Goal: Transaction & Acquisition: Purchase product/service

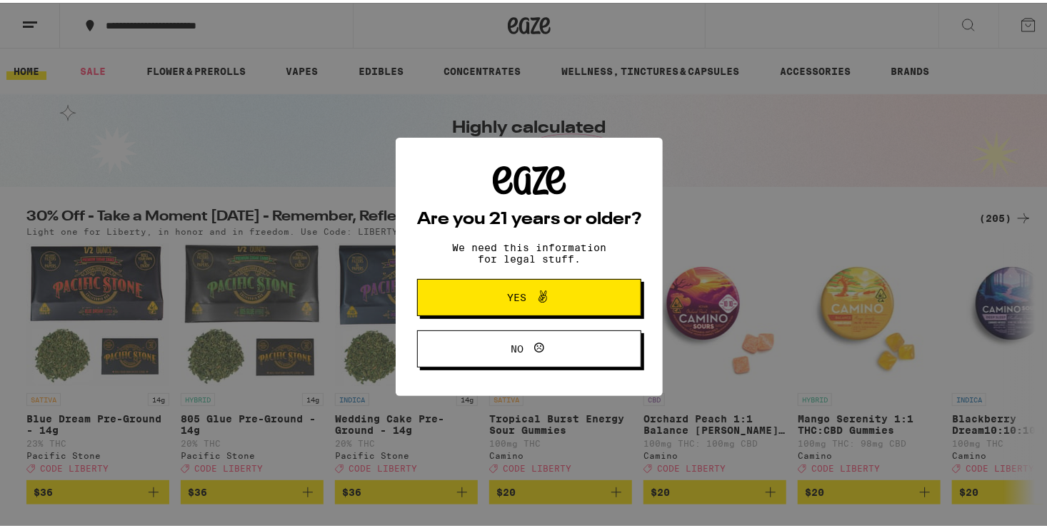
click at [476, 289] on span "Yes" at bounding box center [529, 295] width 109 height 19
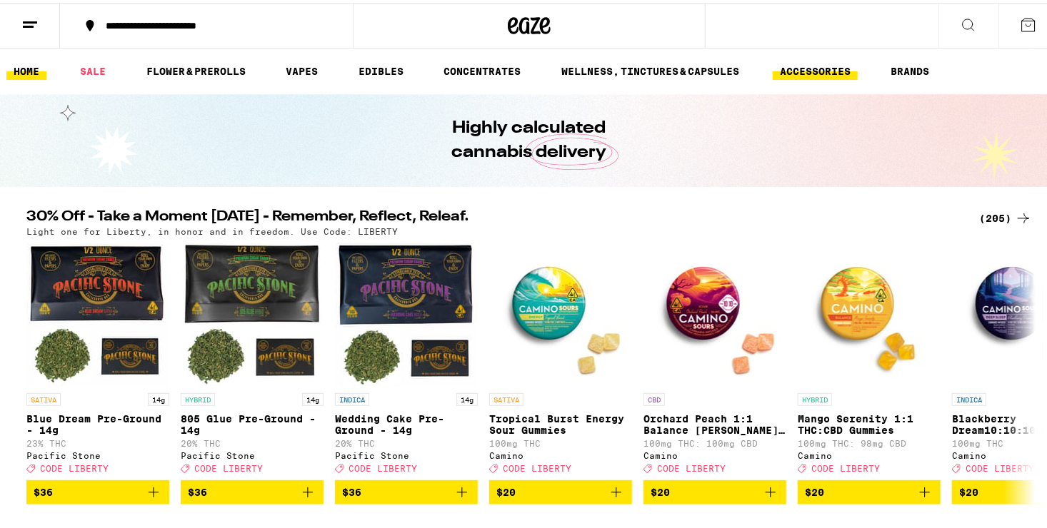
click at [809, 72] on link "ACCESSORIES" at bounding box center [815, 68] width 85 height 17
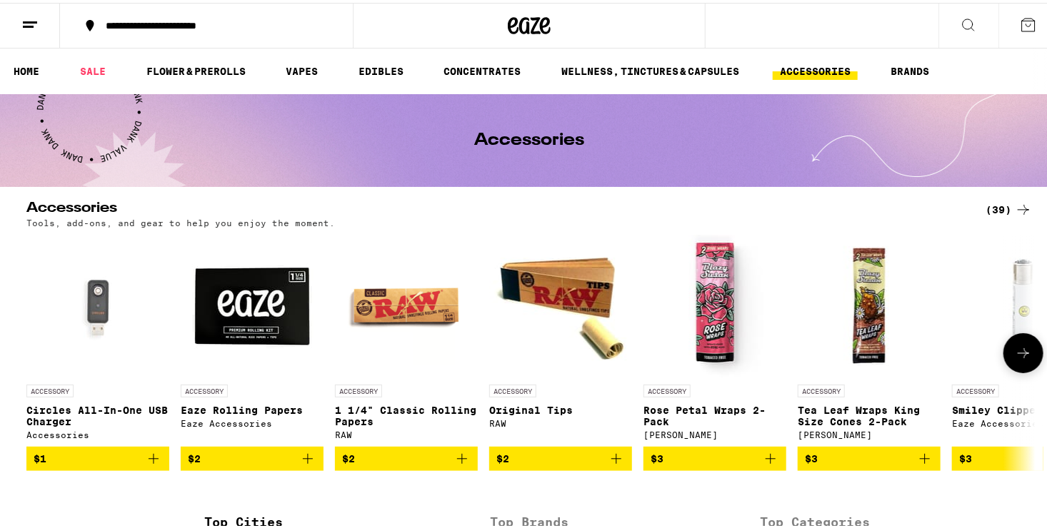
click at [1016, 368] on button at bounding box center [1023, 351] width 40 height 40
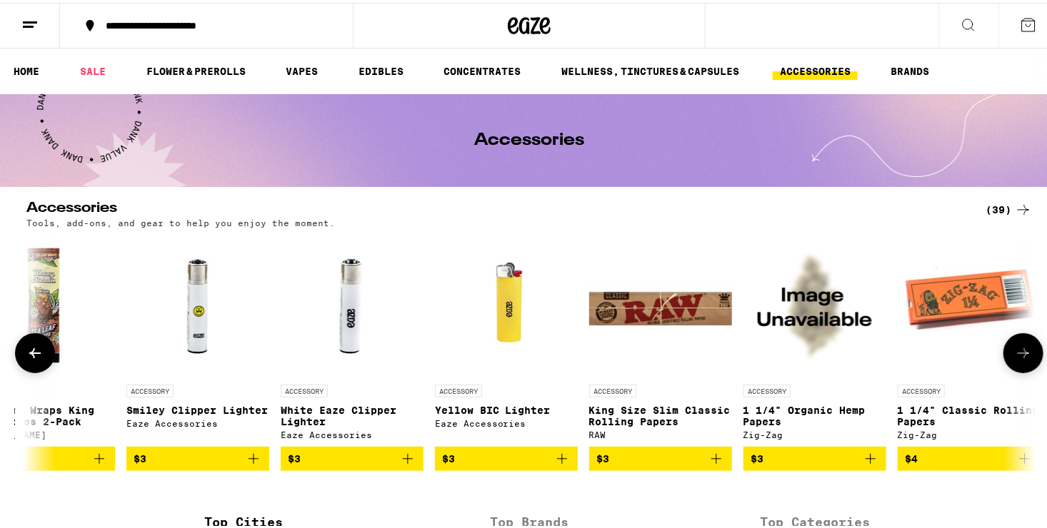
scroll to position [0, 850]
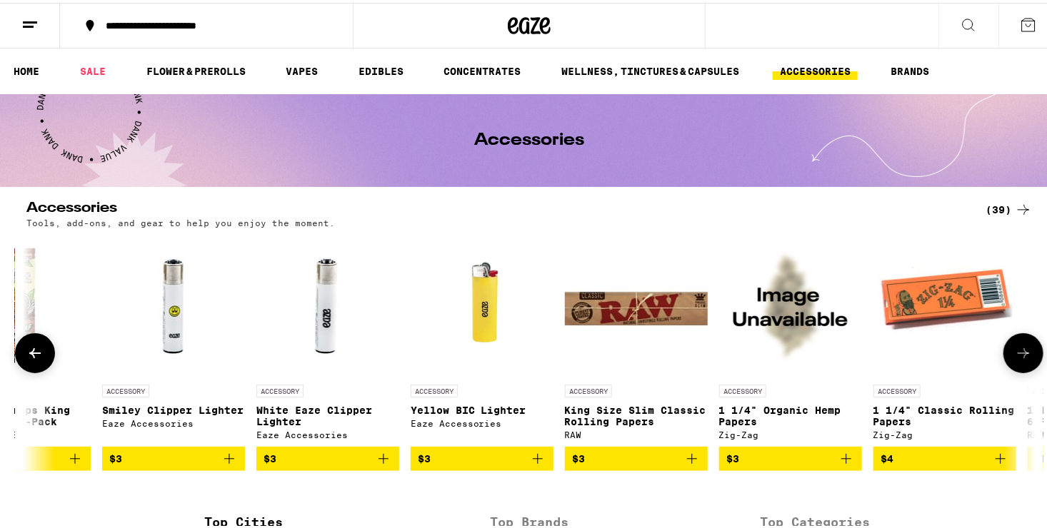
click at [1016, 368] on button at bounding box center [1023, 351] width 40 height 40
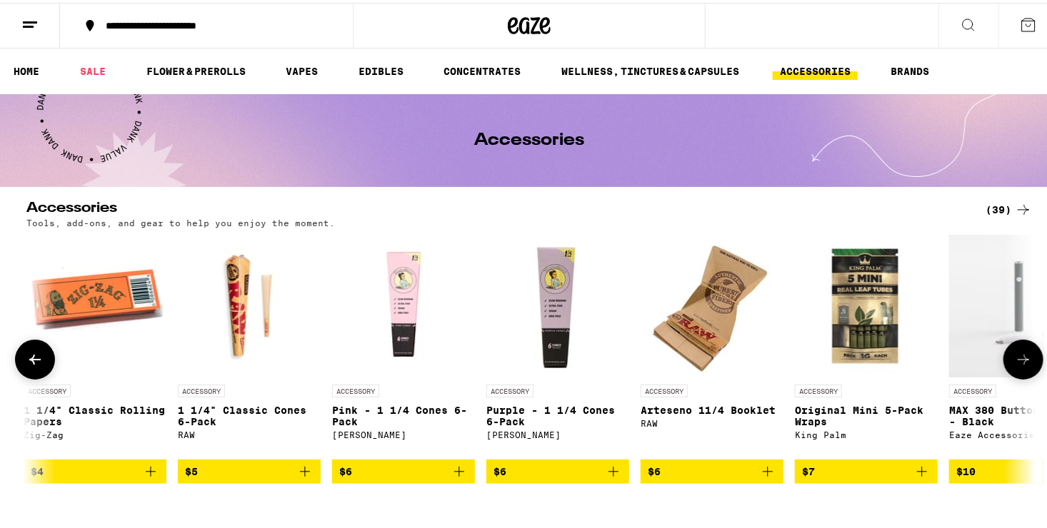
scroll to position [0, 1699]
click at [1016, 366] on icon at bounding box center [1023, 356] width 17 height 17
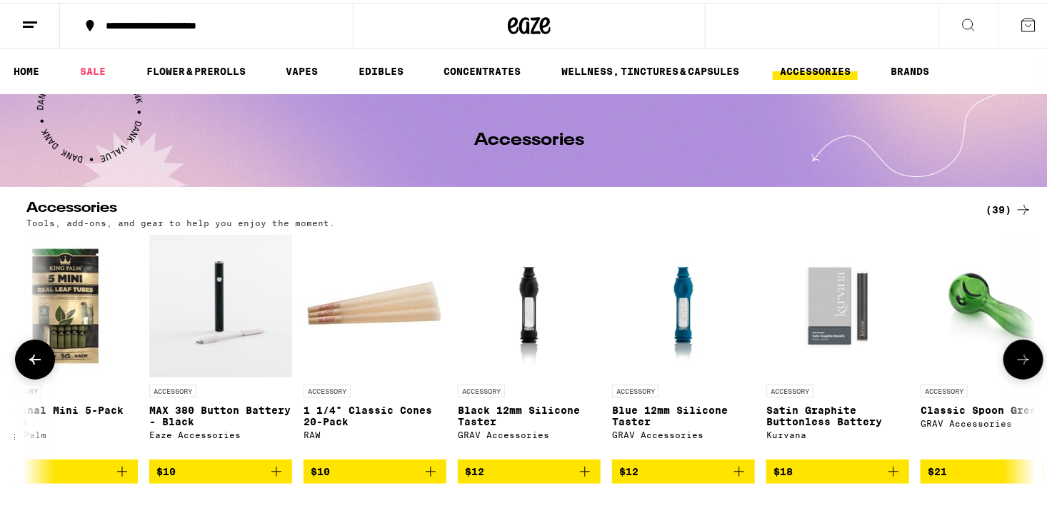
scroll to position [0, 2550]
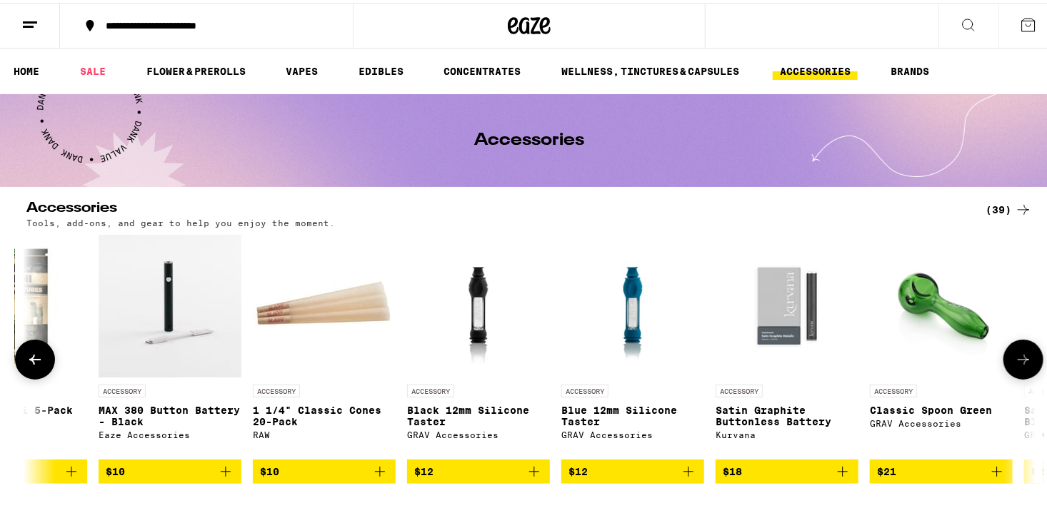
click at [1016, 366] on icon at bounding box center [1023, 356] width 17 height 17
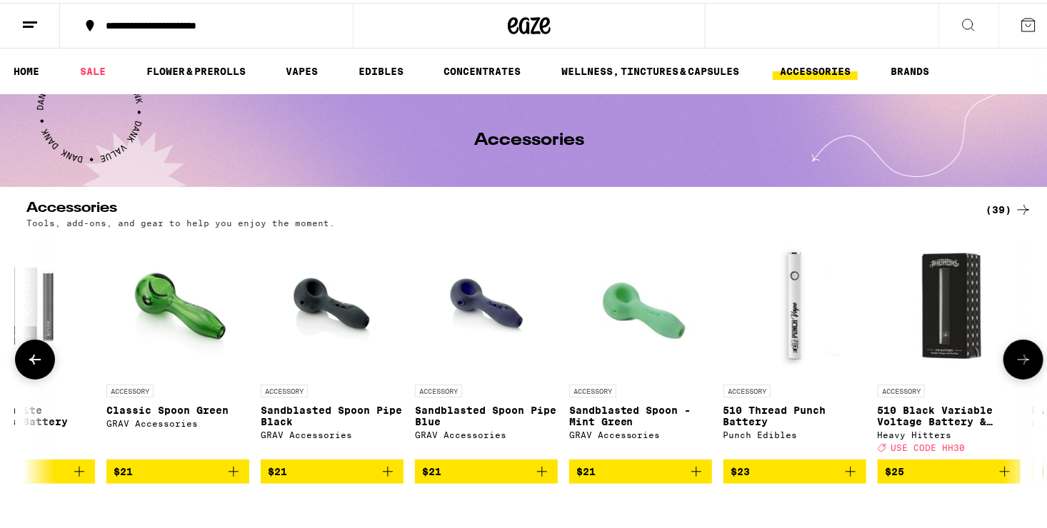
scroll to position [0, 3400]
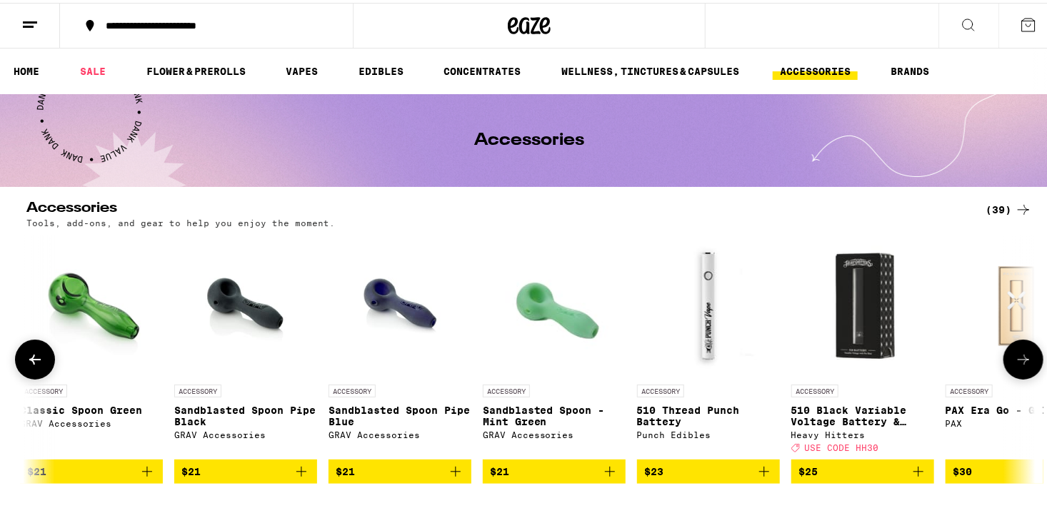
click at [1016, 366] on icon at bounding box center [1023, 356] width 17 height 17
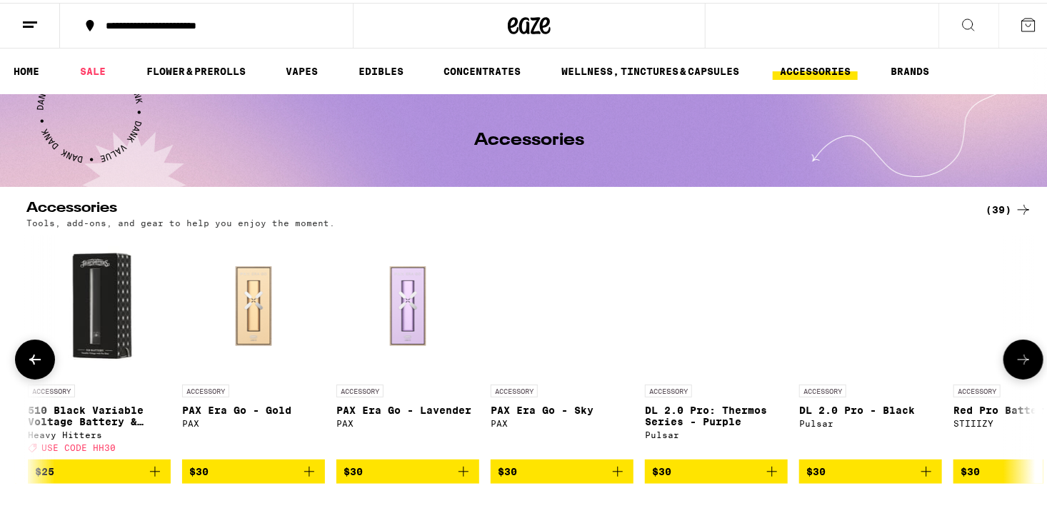
scroll to position [0, 4250]
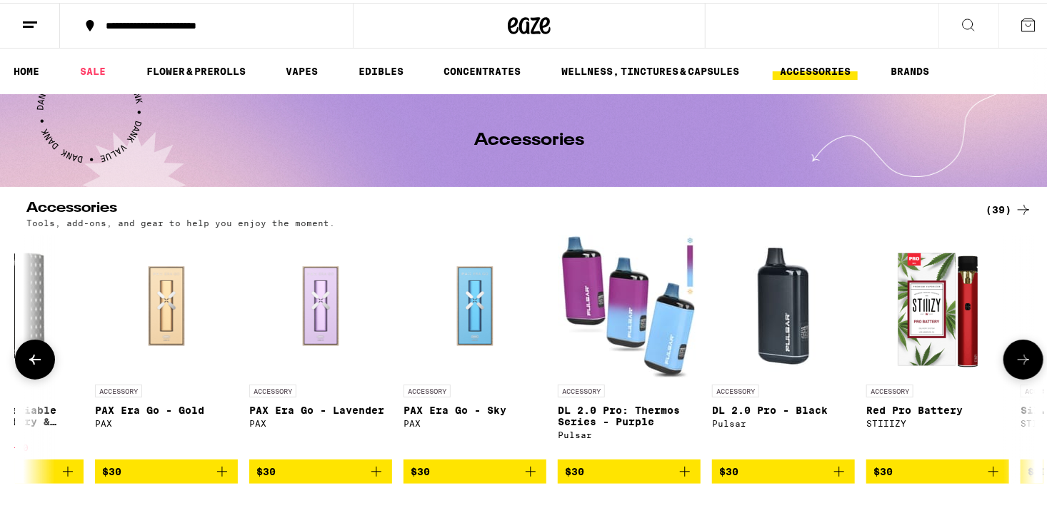
click at [1016, 366] on icon at bounding box center [1023, 356] width 17 height 17
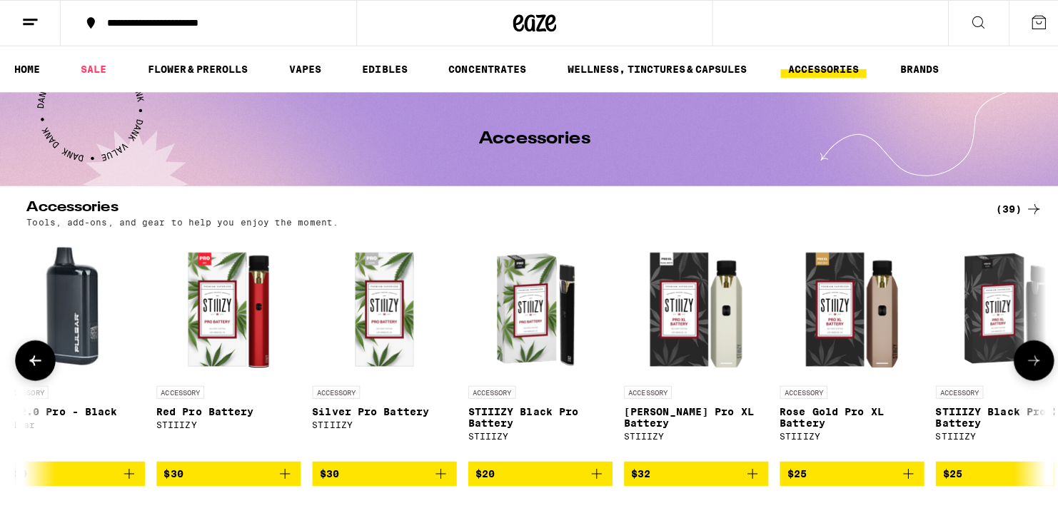
scroll to position [0, 5010]
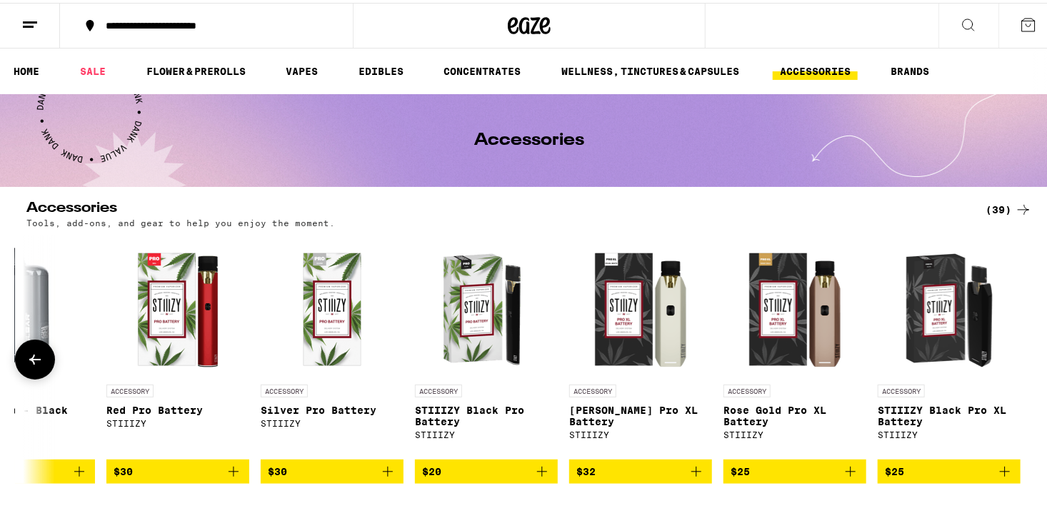
click at [1016, 368] on div at bounding box center [1023, 357] width 40 height 40
click at [96, 70] on link "SALE" at bounding box center [93, 68] width 40 height 17
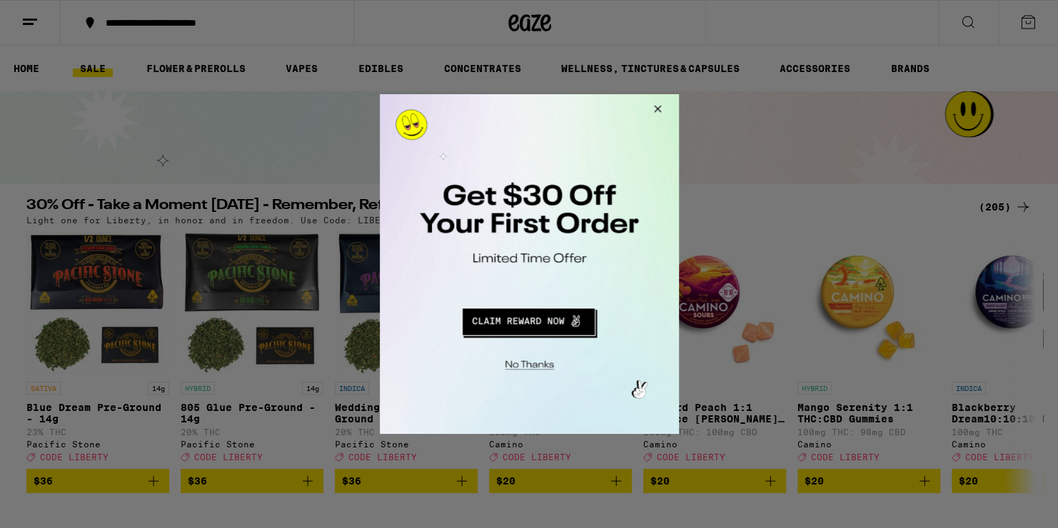
click at [547, 320] on button "Redirect to URL" at bounding box center [527, 320] width 248 height 34
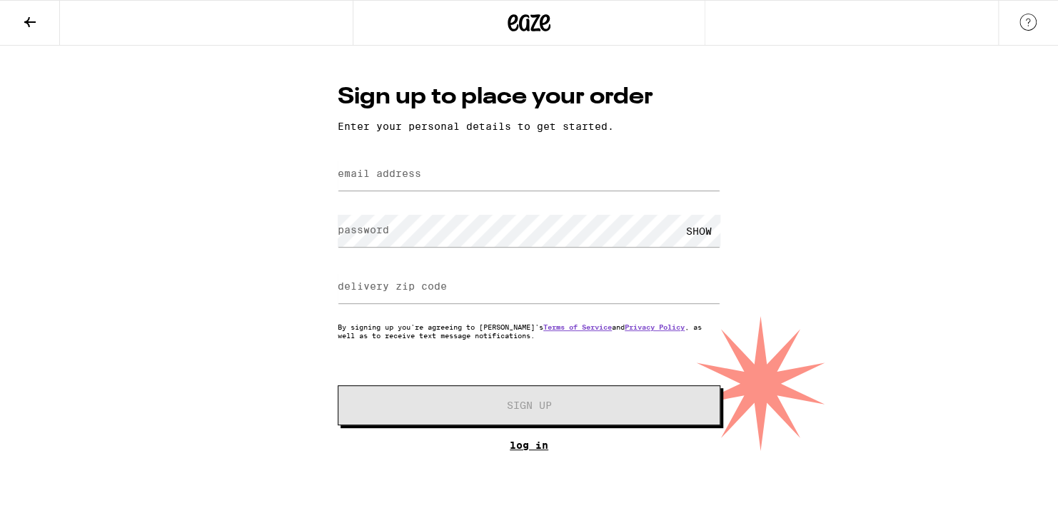
click at [528, 448] on link "Log In" at bounding box center [529, 445] width 383 height 11
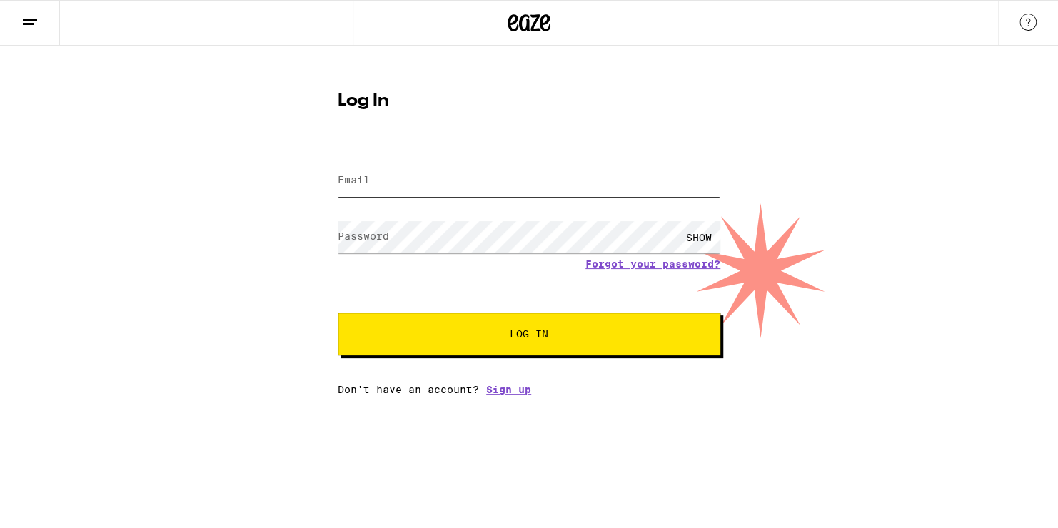
click at [494, 184] on input "Email" at bounding box center [529, 181] width 383 height 32
type input "[EMAIL_ADDRESS][DOMAIN_NAME]"
click at [442, 316] on button "Log In" at bounding box center [529, 334] width 383 height 43
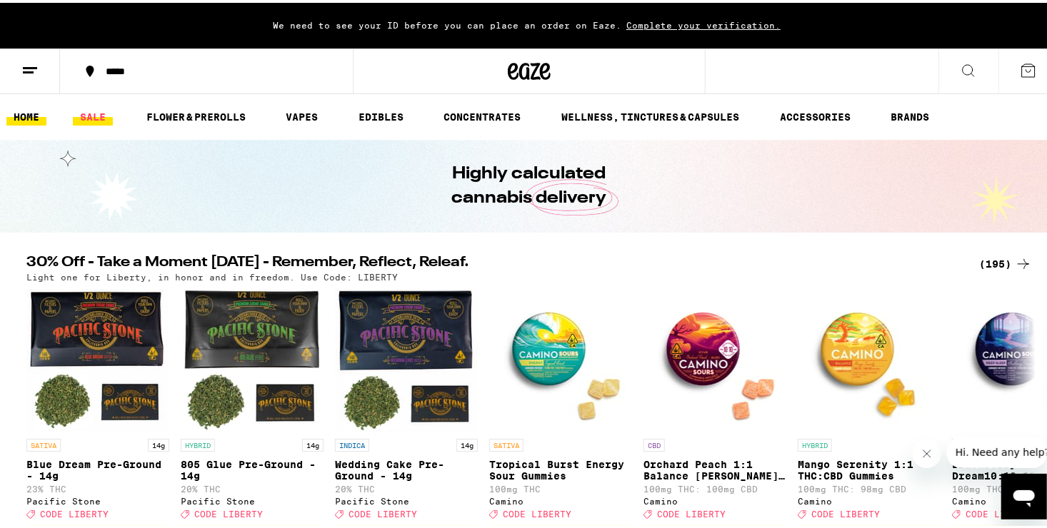
click at [84, 107] on link "SALE" at bounding box center [93, 114] width 40 height 17
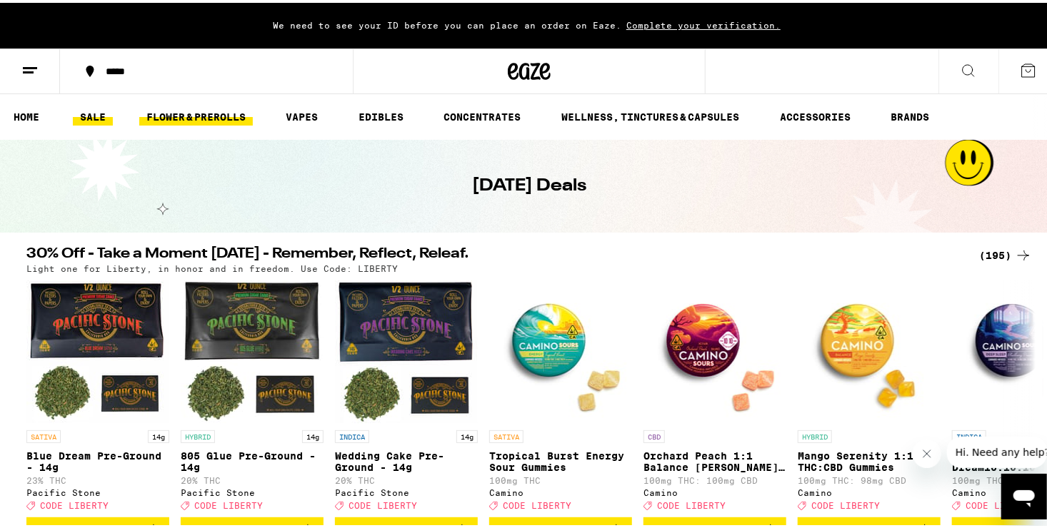
click at [220, 120] on link "FLOWER & PREROLLS" at bounding box center [196, 114] width 114 height 17
click at [218, 117] on link "FLOWER & PREROLLS" at bounding box center [196, 114] width 114 height 17
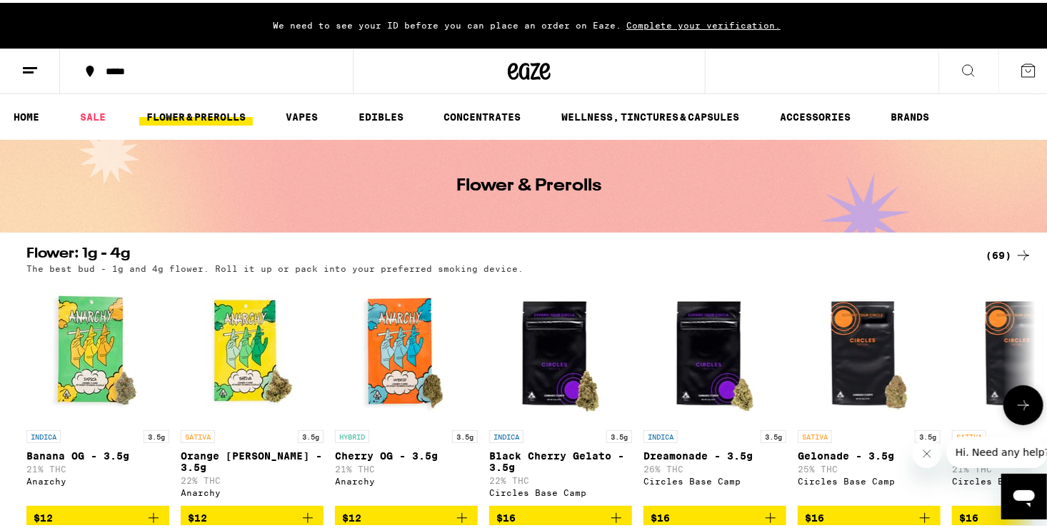
click at [65, 353] on img "Open page for Banana OG - 3.5g from Anarchy" at bounding box center [97, 349] width 143 height 143
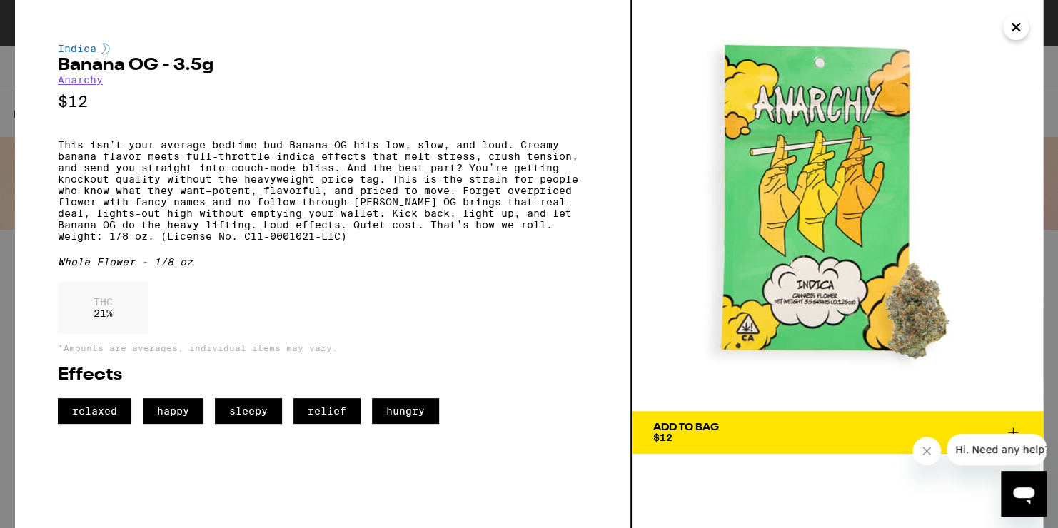
click at [739, 414] on button "Add To Bag $12" at bounding box center [837, 432] width 411 height 43
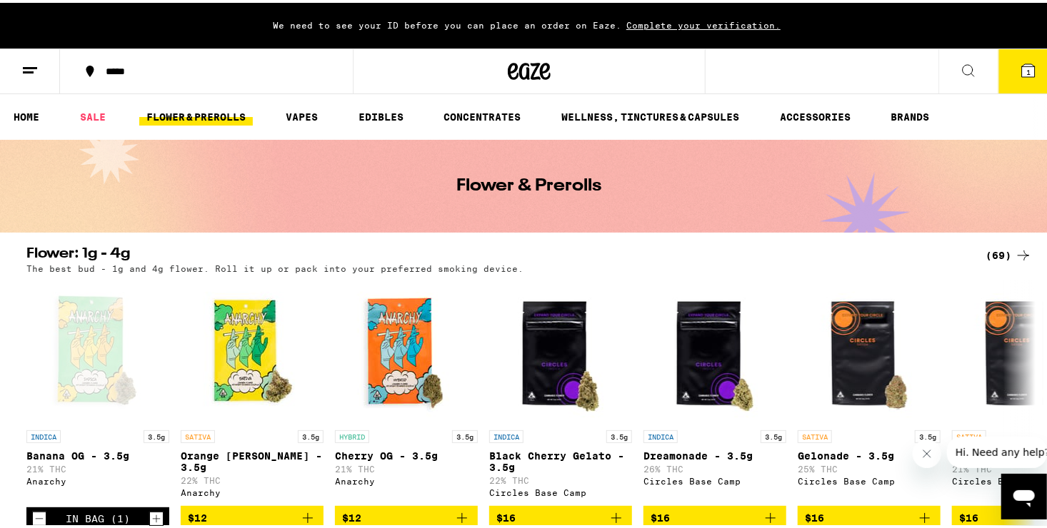
click at [1015, 260] on icon at bounding box center [1023, 252] width 17 height 17
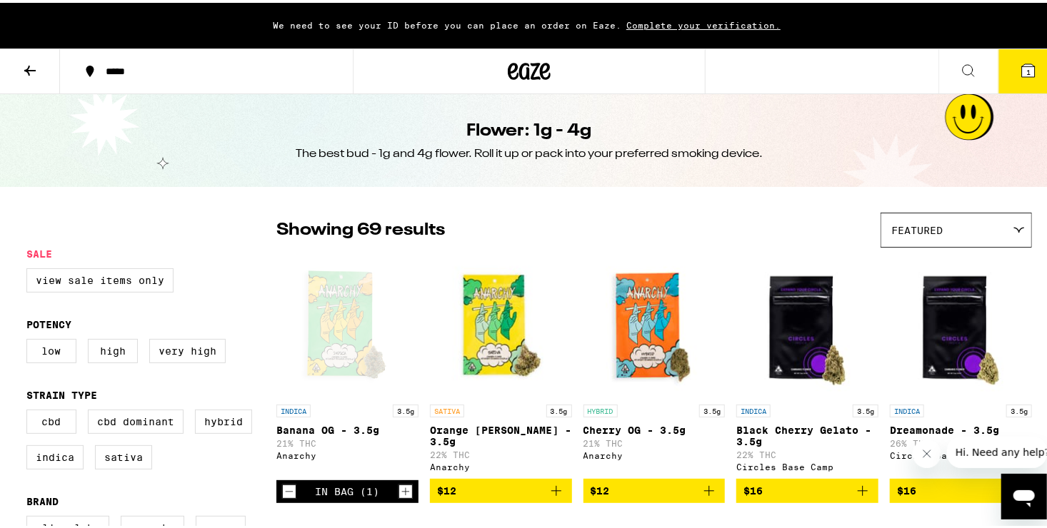
drag, startPoint x: 1011, startPoint y: 260, endPoint x: 1008, endPoint y: 251, distance: 9.0
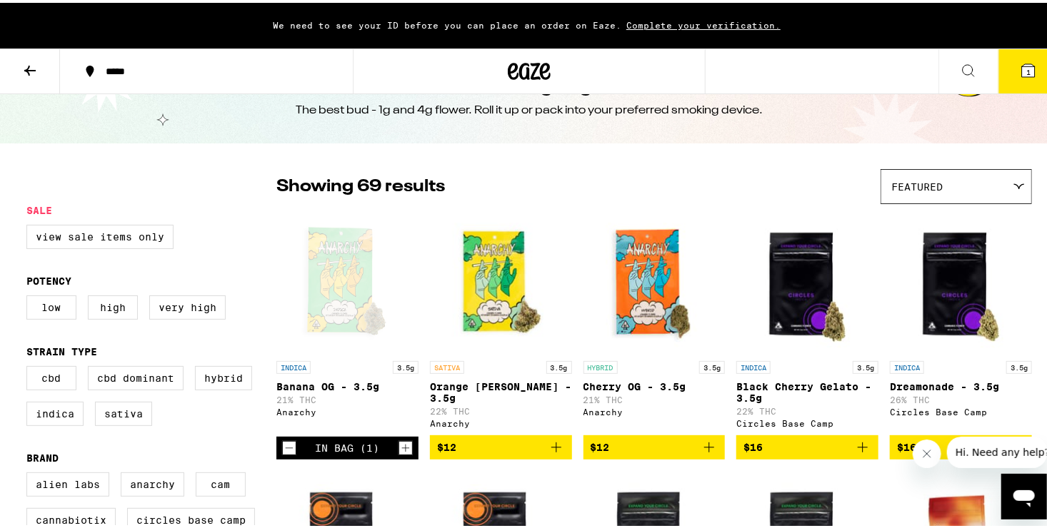
scroll to position [63, 0]
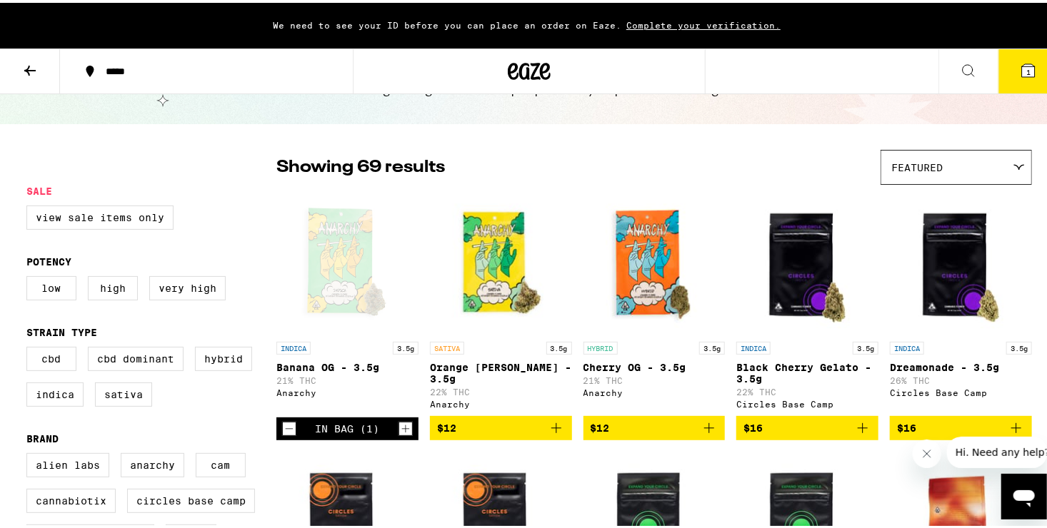
click at [495, 279] on img "Open page for Orange Runtz - 3.5g from Anarchy" at bounding box center [501, 260] width 142 height 143
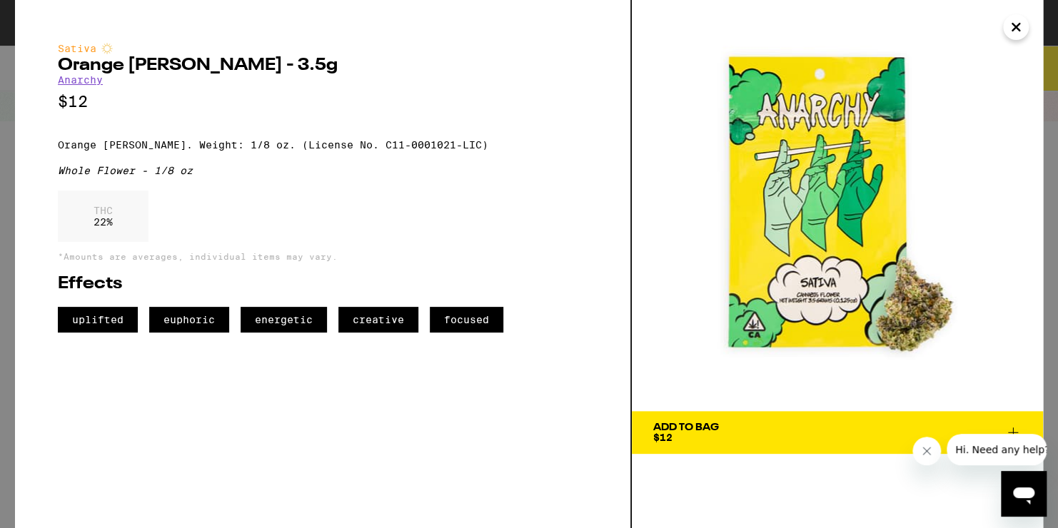
click at [1020, 24] on icon "Close" at bounding box center [1016, 27] width 7 height 7
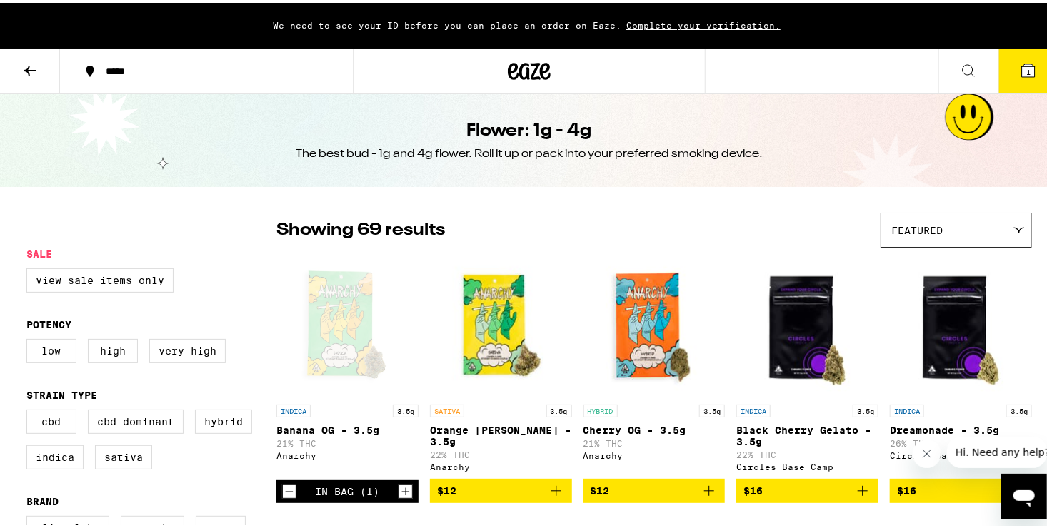
click at [936, 335] on img "Open page for Dreamonade - 3.5g from Circles Base Camp" at bounding box center [961, 323] width 142 height 143
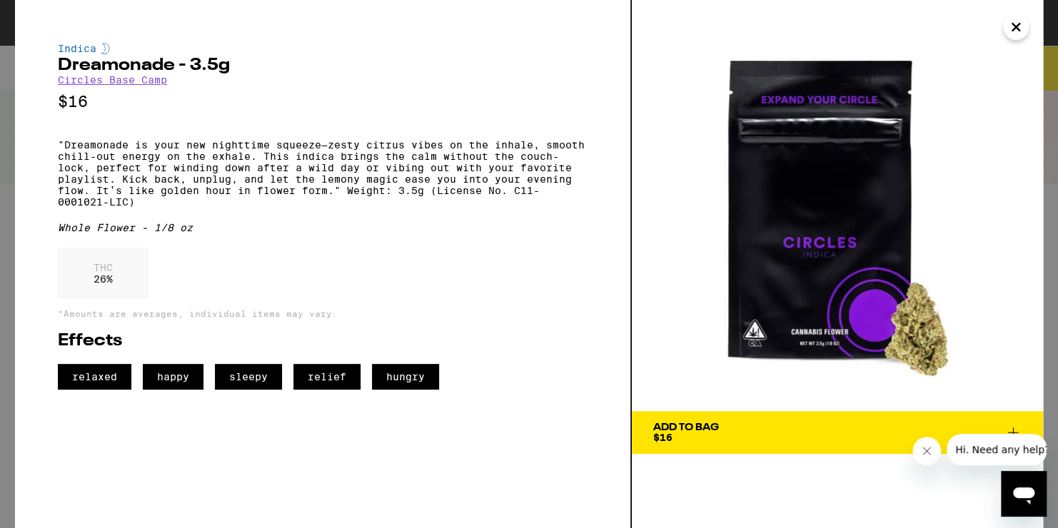
click at [1013, 23] on icon "Close" at bounding box center [1016, 26] width 17 height 21
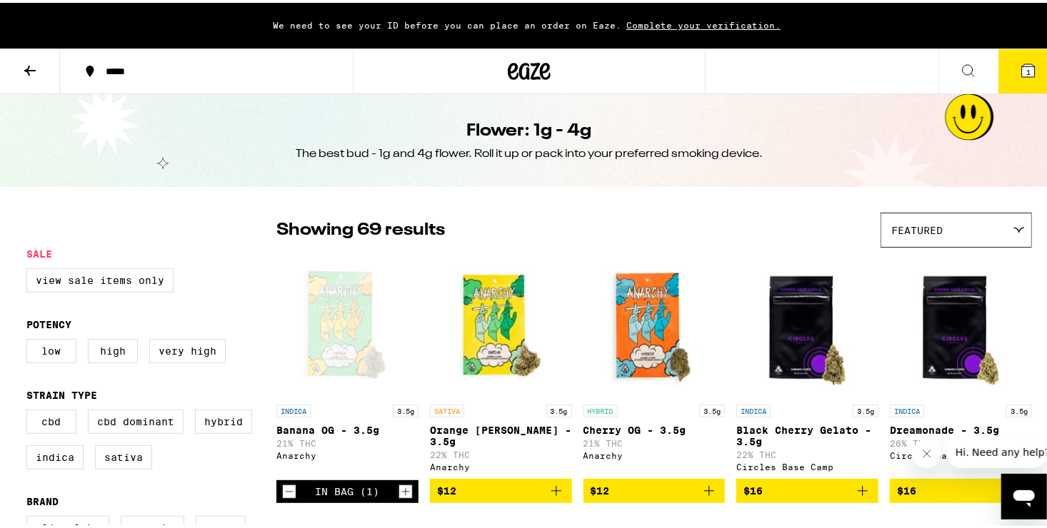
click at [33, 82] on button at bounding box center [30, 68] width 60 height 45
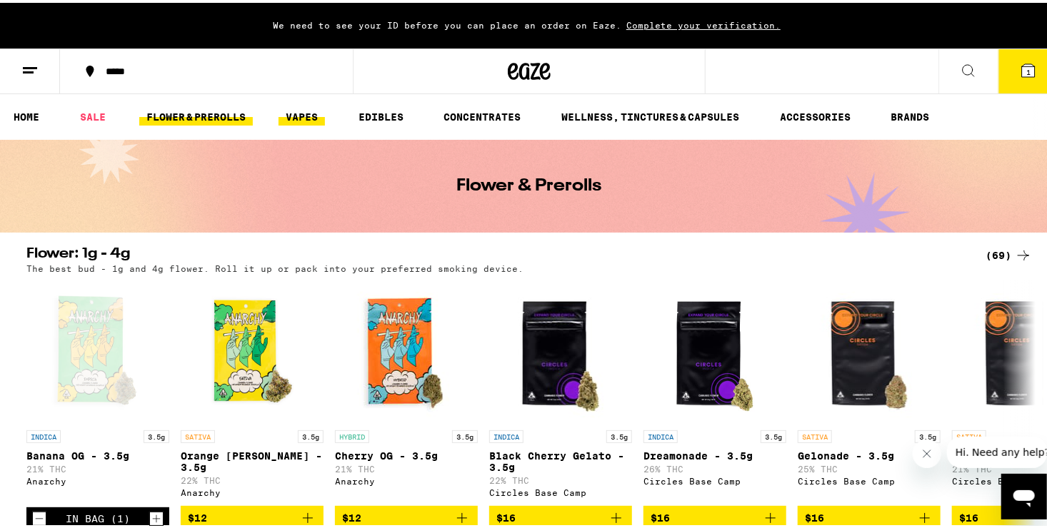
click at [295, 106] on link "VAPES" at bounding box center [301, 114] width 46 height 17
click at [301, 103] on ul "HOME SALE FLOWER & PREROLLS VAPES EDIBLES CONCENTRATES WELLNESS, TINCTURES & CA…" at bounding box center [529, 114] width 1058 height 46
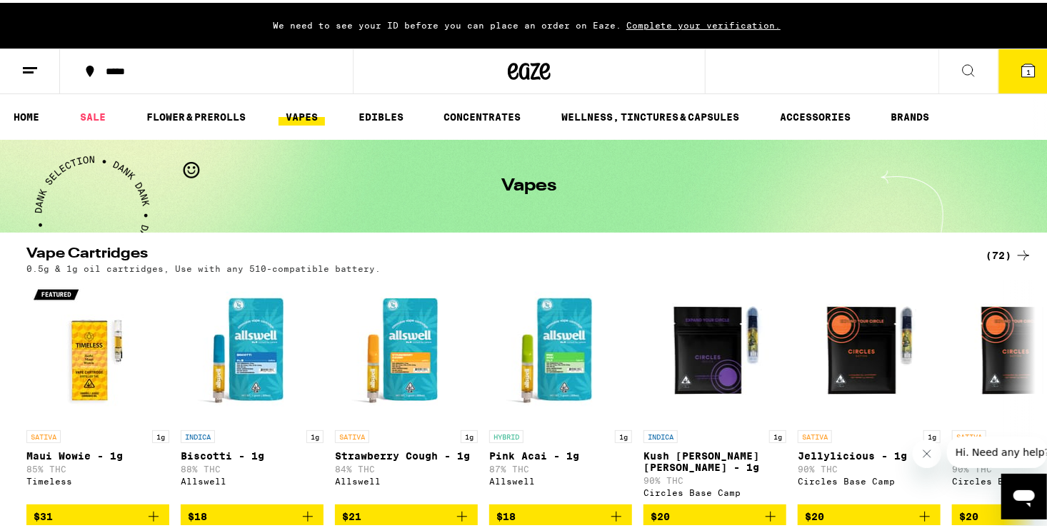
click at [1008, 261] on div "0.5g & 1g oil cartridges, Use with any 510-compatible battery." at bounding box center [528, 265] width 1005 height 9
click at [1006, 250] on div "(72)" at bounding box center [1008, 252] width 46 height 17
click at [1000, 248] on div "(72)" at bounding box center [1008, 252] width 46 height 17
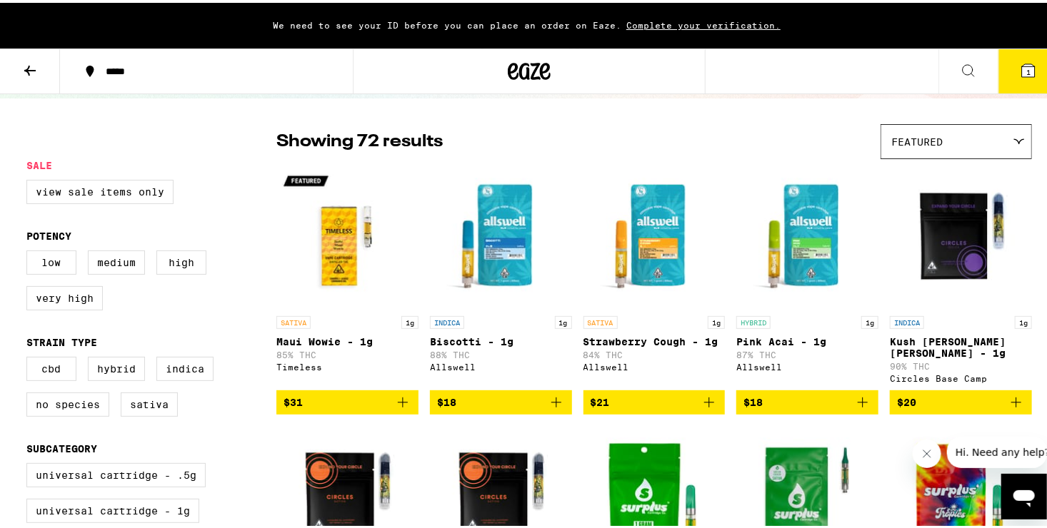
scroll to position [79, 0]
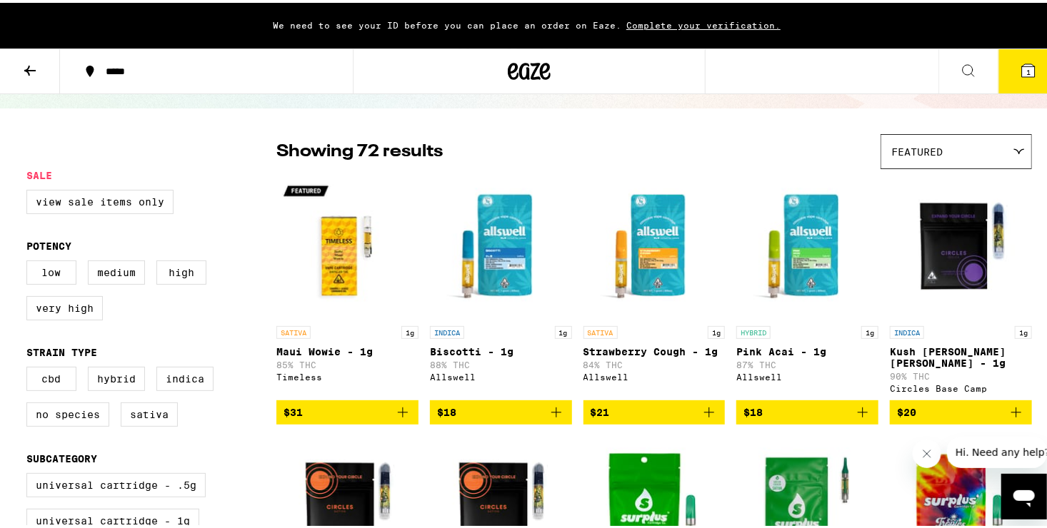
click at [980, 156] on div "Featured" at bounding box center [956, 149] width 150 height 34
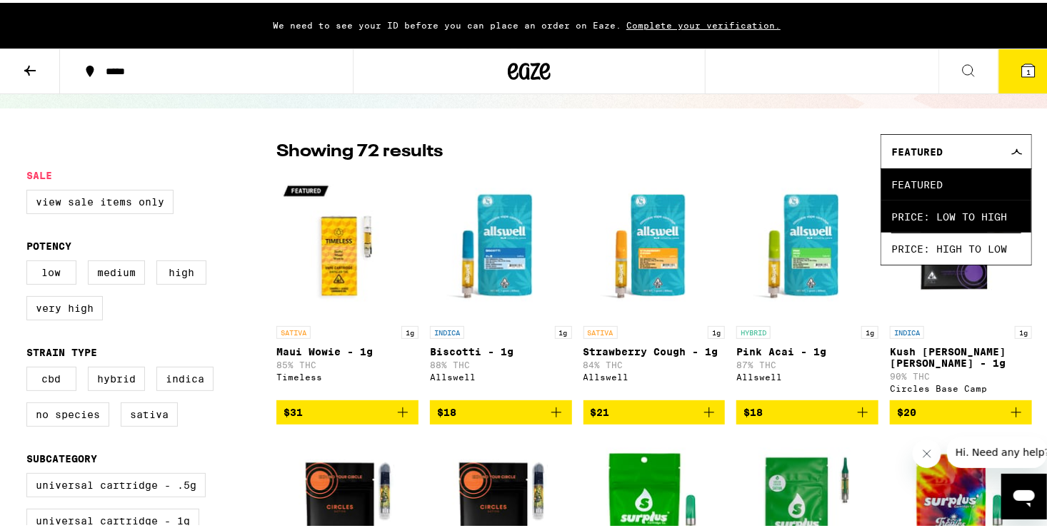
click at [987, 204] on span "Price: Low to High" at bounding box center [956, 214] width 130 height 32
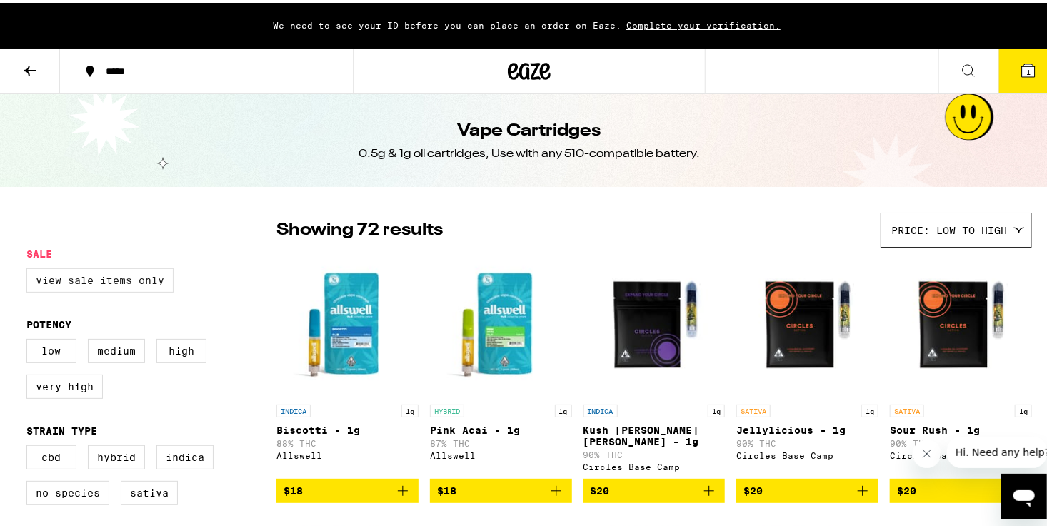
click at [110, 273] on label "View Sale Items Only" at bounding box center [99, 278] width 147 height 24
click at [30, 268] on input "View Sale Items Only" at bounding box center [29, 268] width 1 height 1
checkbox input "true"
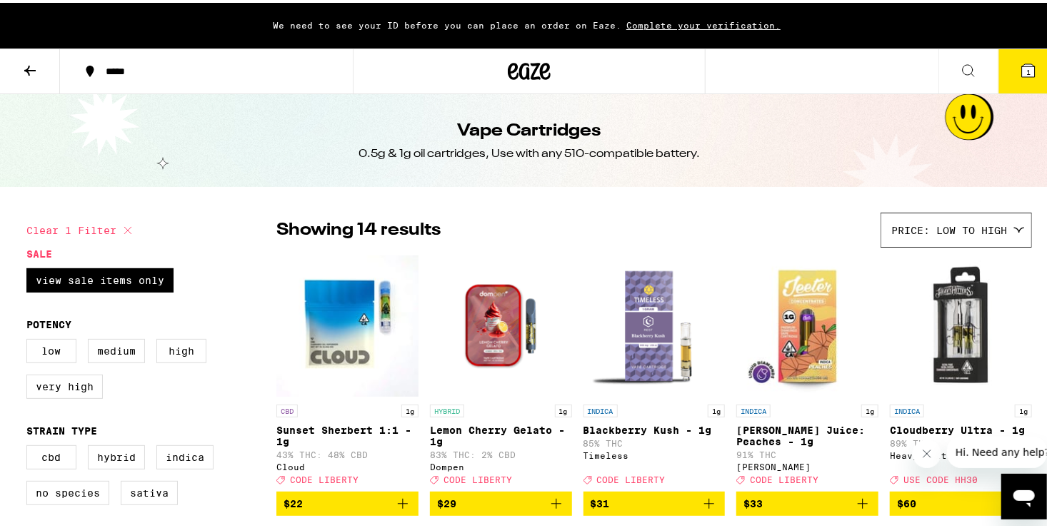
click at [31, 70] on icon at bounding box center [29, 67] width 17 height 17
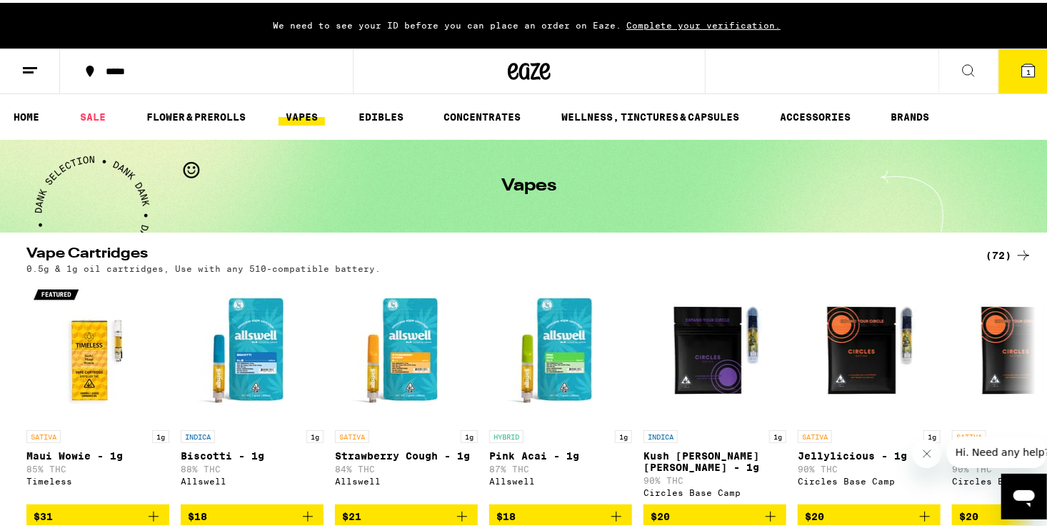
click at [960, 63] on icon at bounding box center [968, 67] width 17 height 17
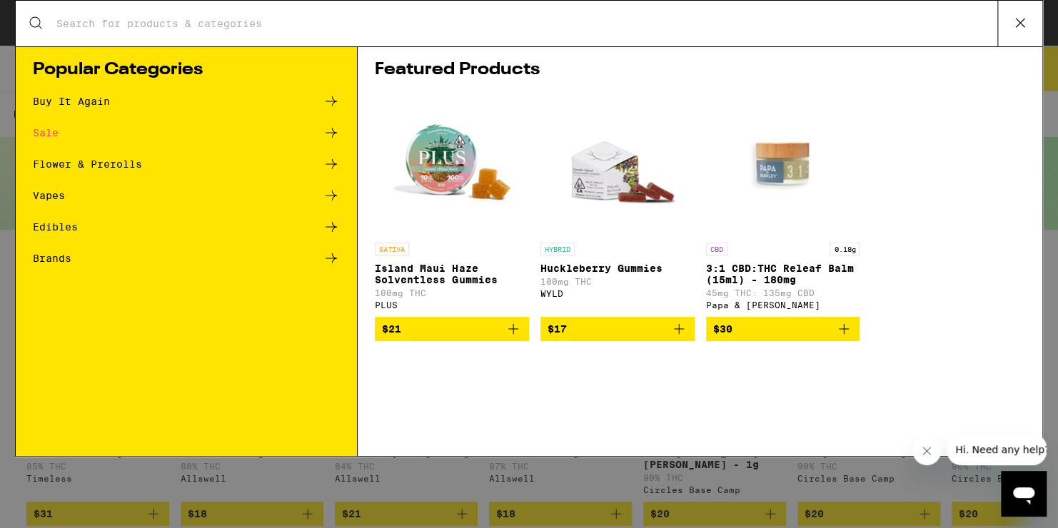
click at [818, 51] on div "Featured Products SATIVA Island Maui Haze Solventless Gummies 100mg THC PLUS $2…" at bounding box center [700, 251] width 685 height 410
click at [793, 14] on div "Search for Products" at bounding box center [529, 24] width 1027 height 46
click at [105, 30] on input "Search for Products" at bounding box center [527, 23] width 942 height 13
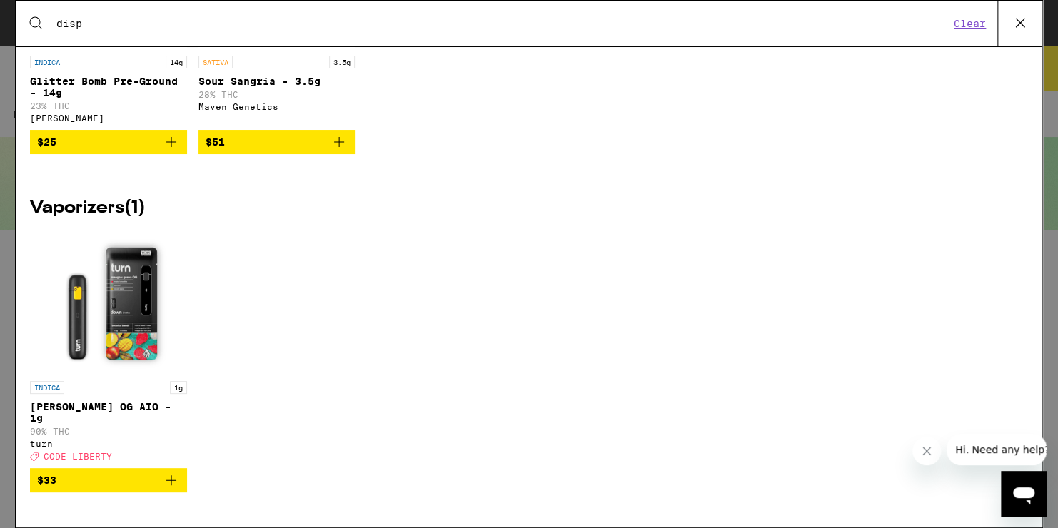
scroll to position [397, 0]
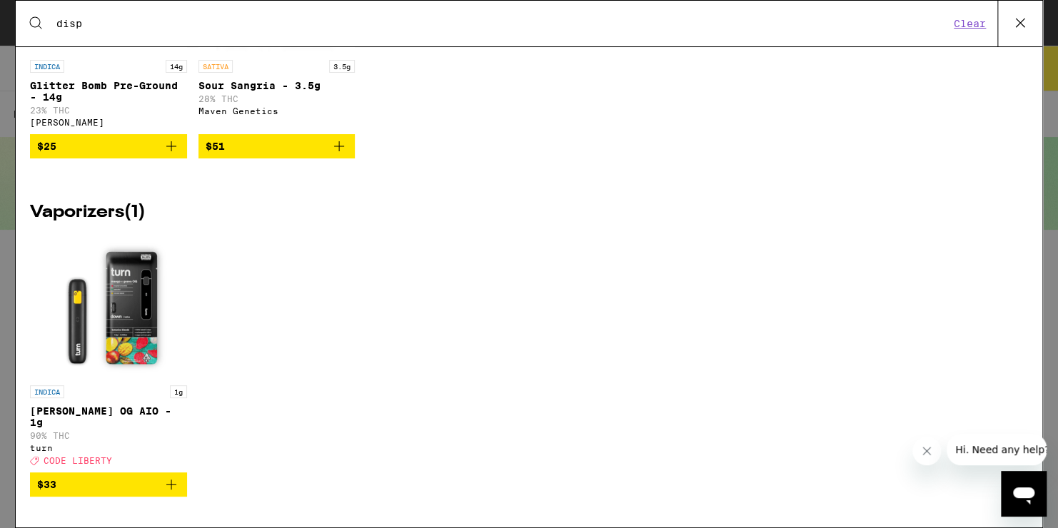
type input "disp"
click at [94, 476] on span "$33" at bounding box center [108, 484] width 143 height 17
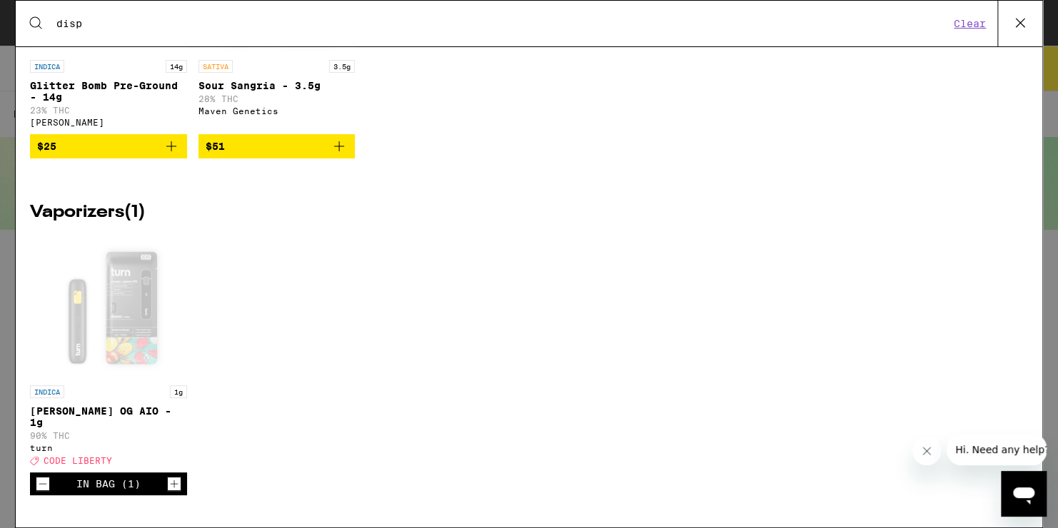
scroll to position [404, 0]
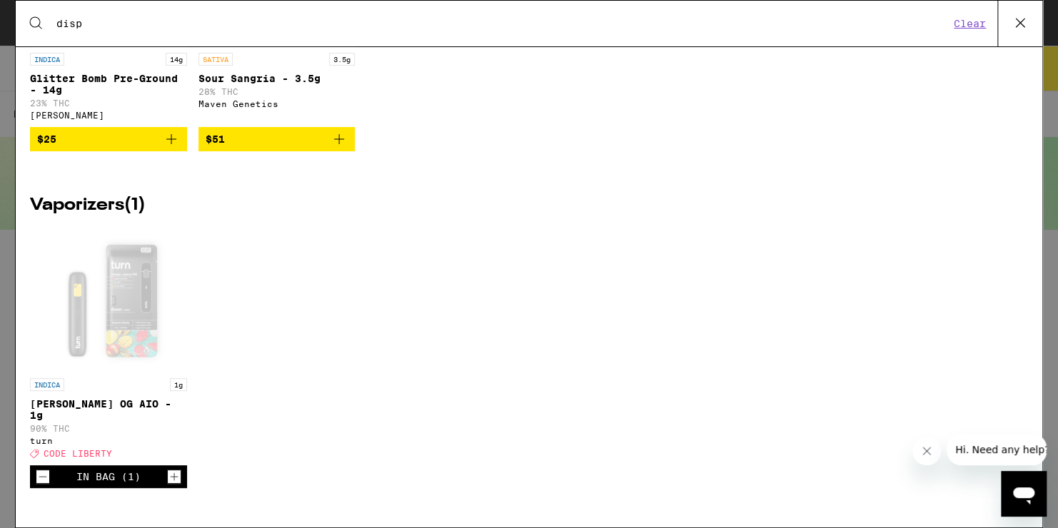
click at [98, 436] on div "turn" at bounding box center [108, 440] width 157 height 9
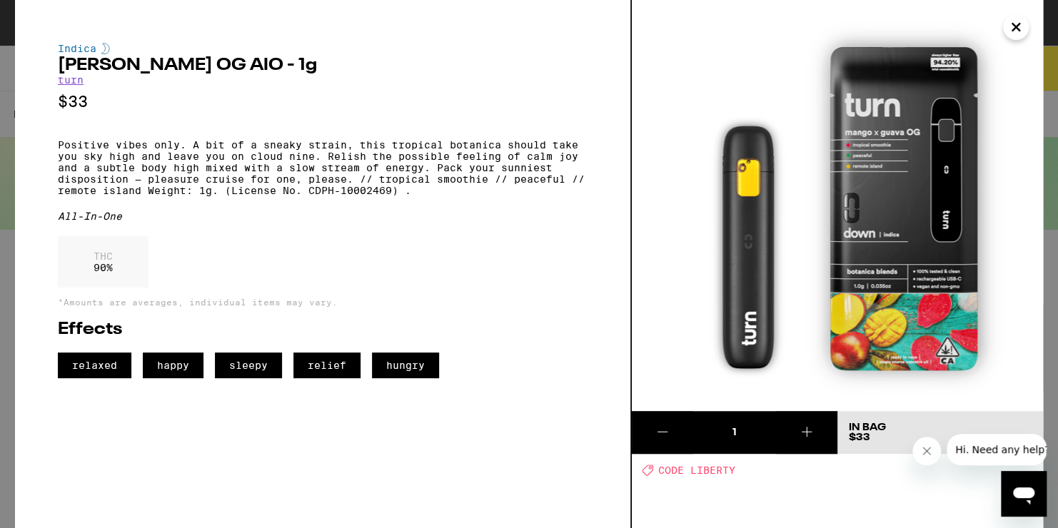
click at [1018, 20] on icon "Close" at bounding box center [1016, 26] width 17 height 21
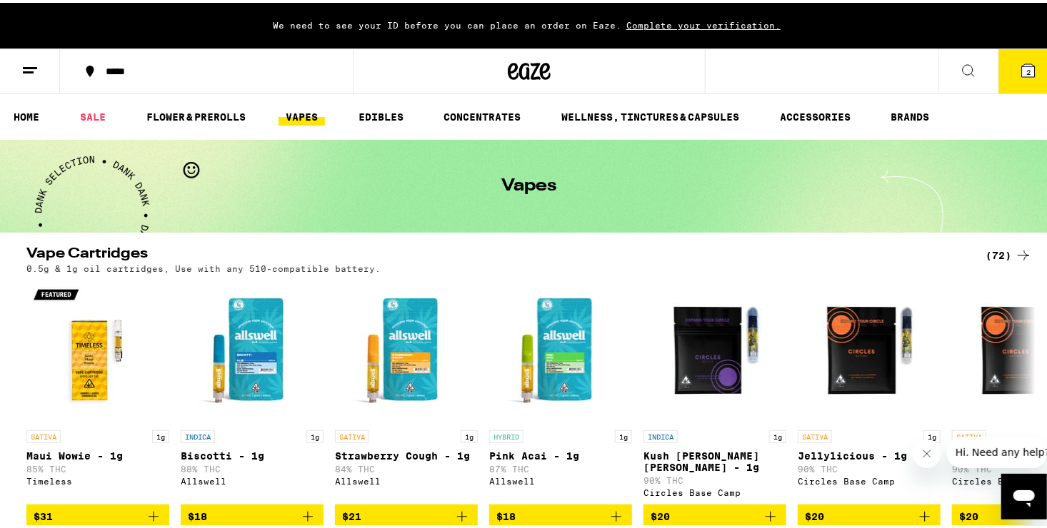
click at [1032, 46] on button "2" at bounding box center [1028, 68] width 60 height 44
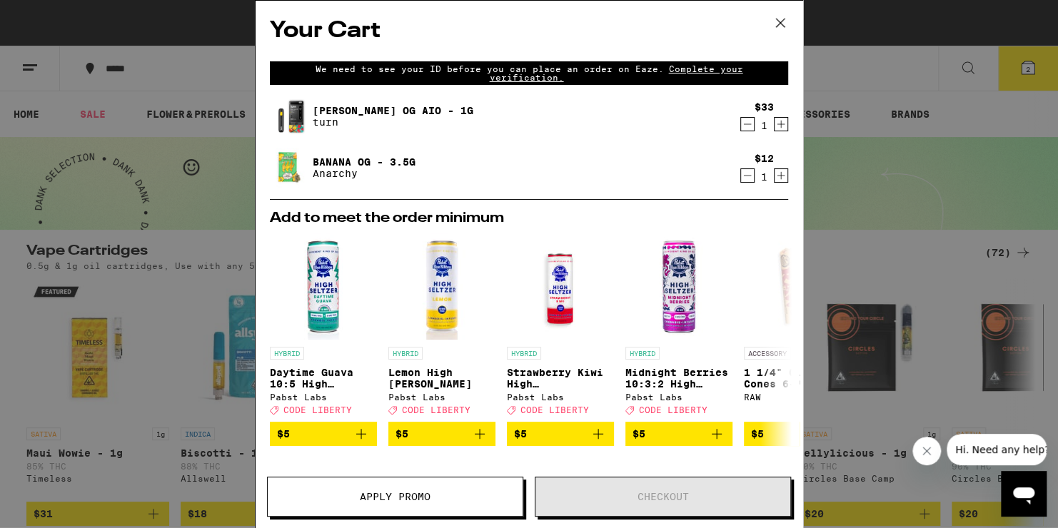
click at [998, 461] on button "Hi. Need any help?" at bounding box center [1002, 449] width 111 height 31
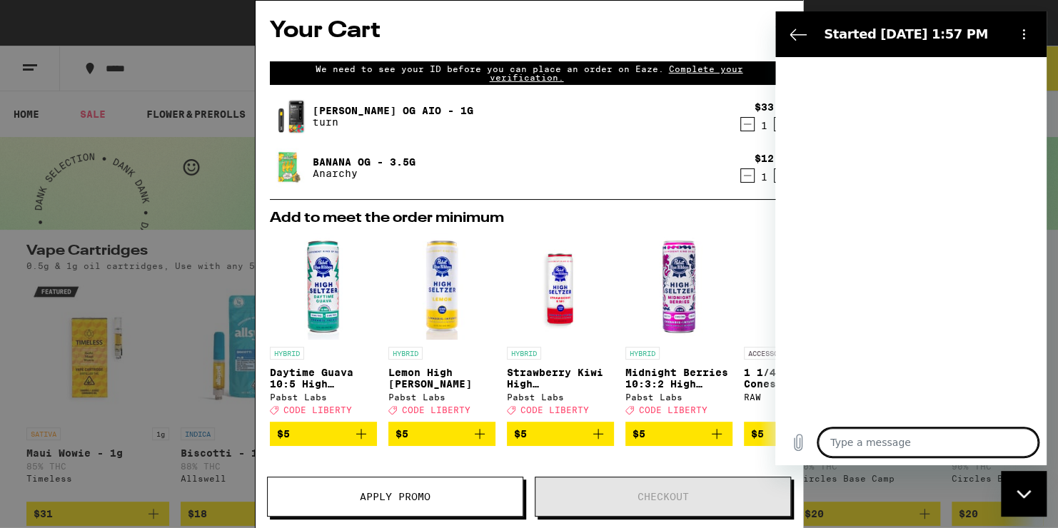
type textarea "x"
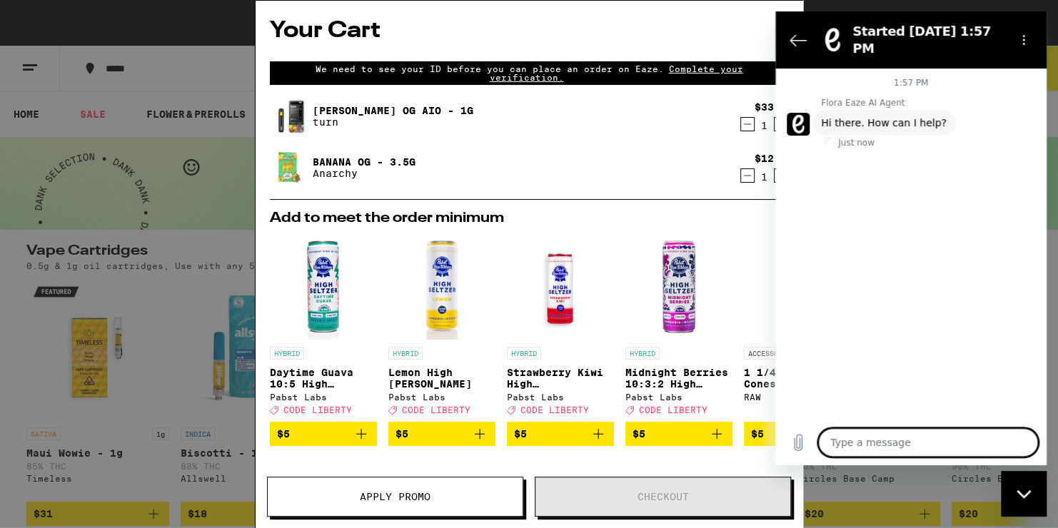
type textarea "h"
type textarea "x"
type textarea "ho"
type textarea "x"
type textarea "how"
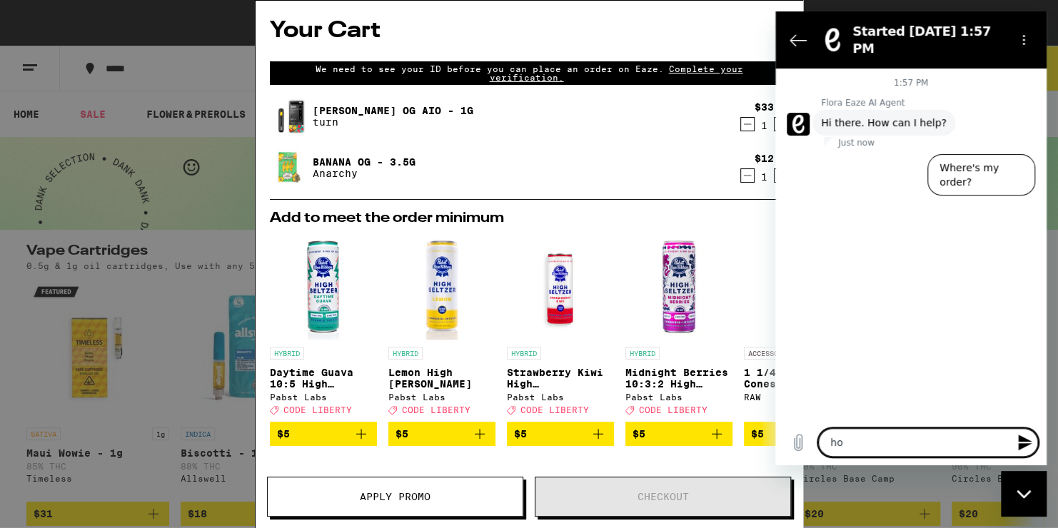
type textarea "x"
type textarea "how"
type textarea "x"
type textarea "how m"
type textarea "x"
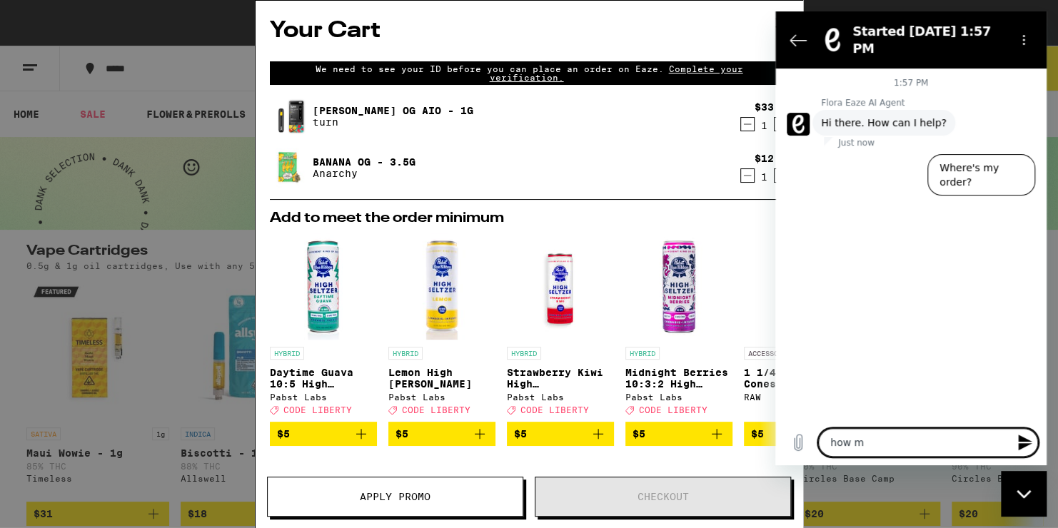
type textarea "how mu"
type textarea "x"
type textarea "how muc"
type textarea "x"
type textarea "how much"
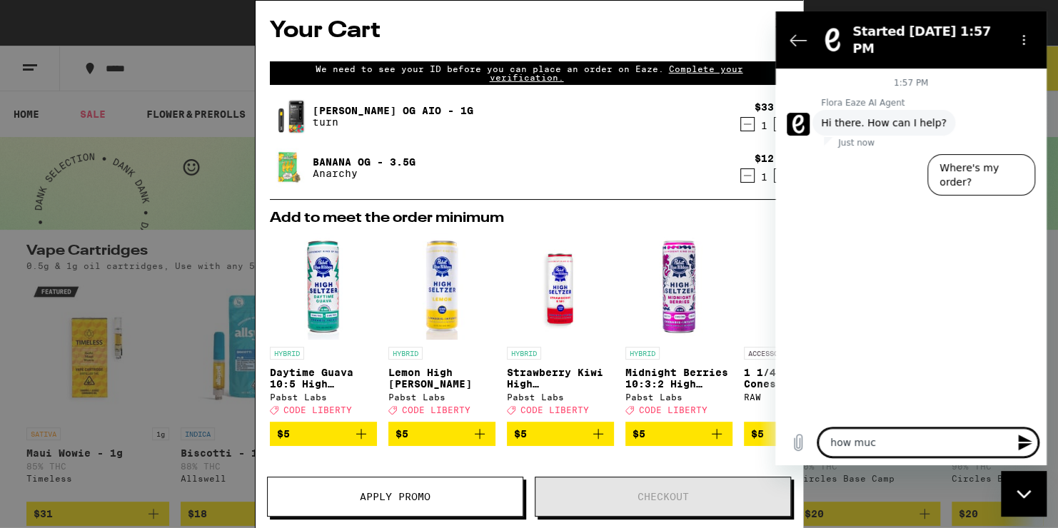
type textarea "x"
type textarea "how much"
type textarea "x"
type textarea "how much i"
type textarea "x"
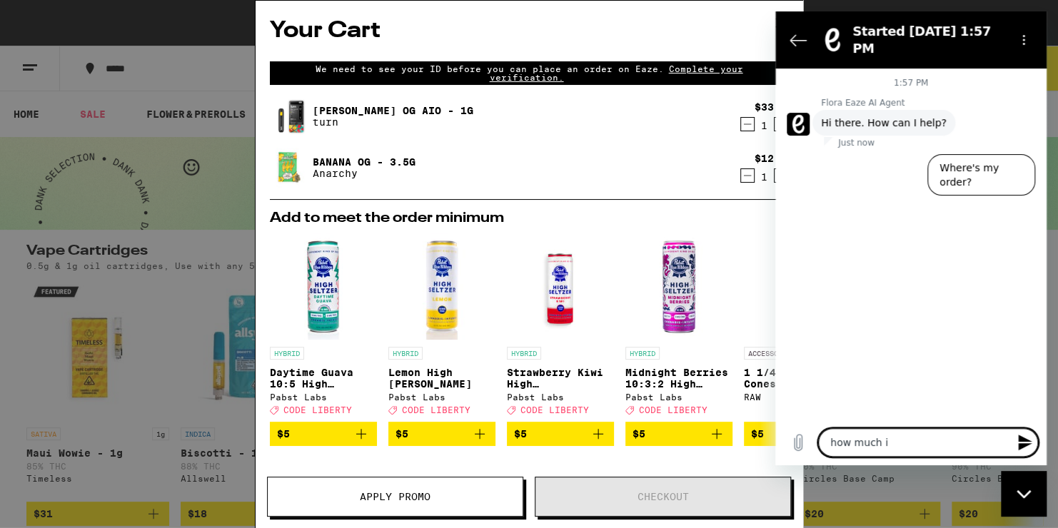
type textarea "how much is"
type textarea "x"
type textarea "how much is"
type textarea "x"
type textarea "how much is t"
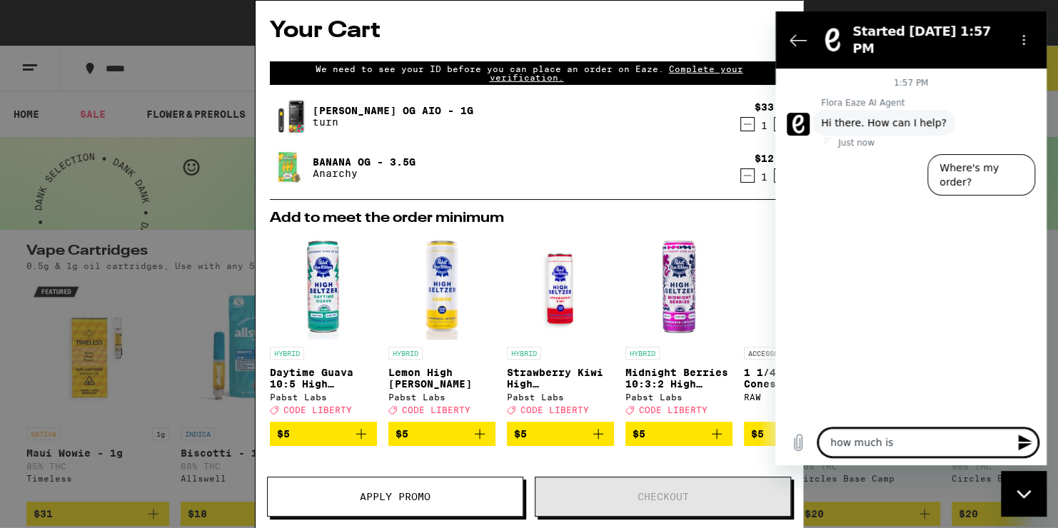
type textarea "x"
type textarea "how much is th"
type textarea "x"
type textarea "how much is the"
type textarea "x"
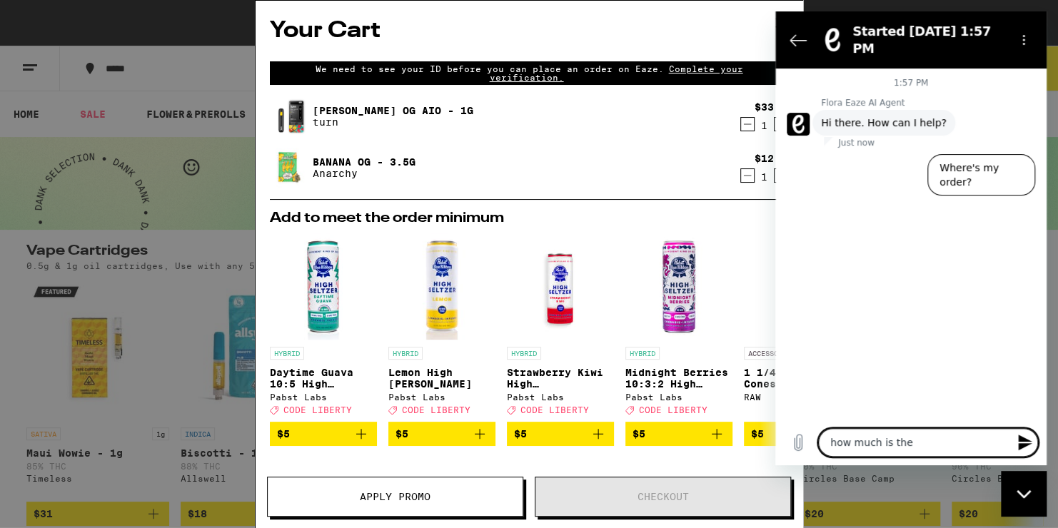
type textarea "how much is the"
type textarea "x"
type textarea "how much is the"
type textarea "x"
type textarea "how much is th"
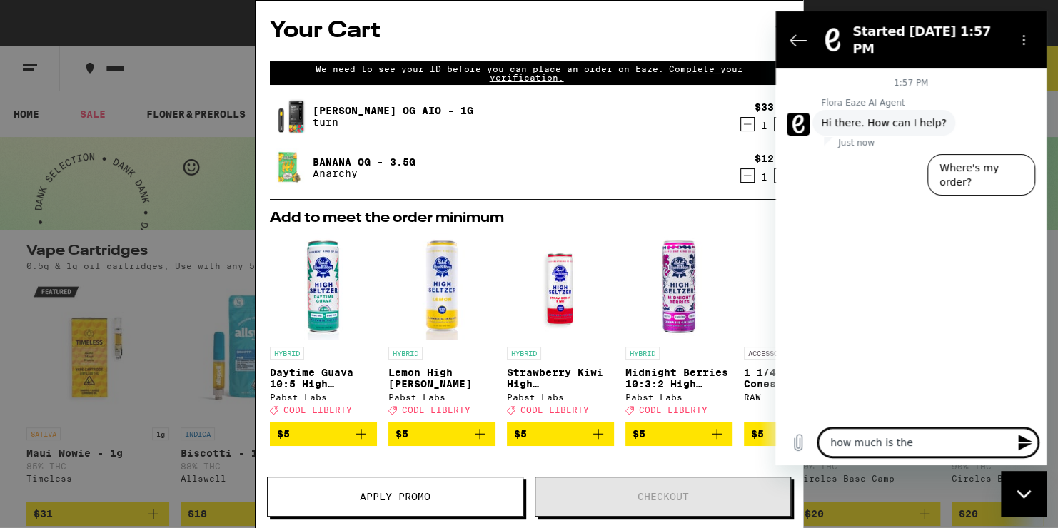
type textarea "x"
type textarea "how much is t"
type textarea "x"
type textarea "how much is"
type textarea "x"
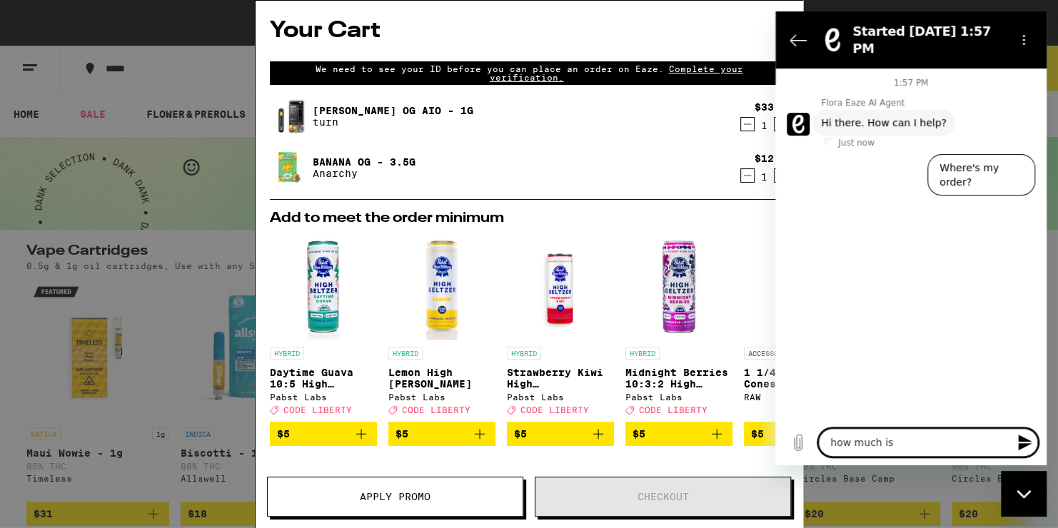
type textarea "how much is"
type textarea "x"
type textarea "how much i"
type textarea "x"
type textarea "how much"
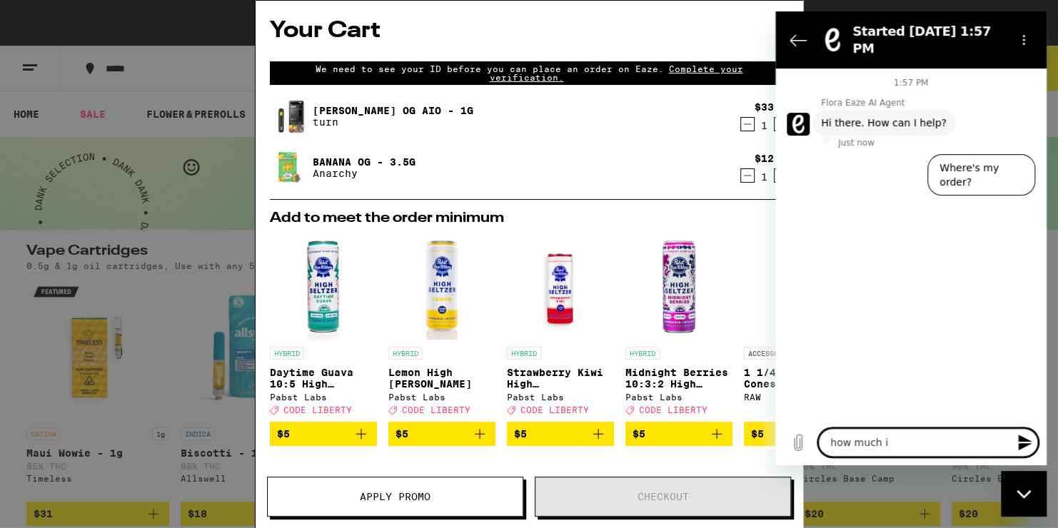
type textarea "x"
type textarea "how much d"
type textarea "x"
type textarea "how much do"
type textarea "x"
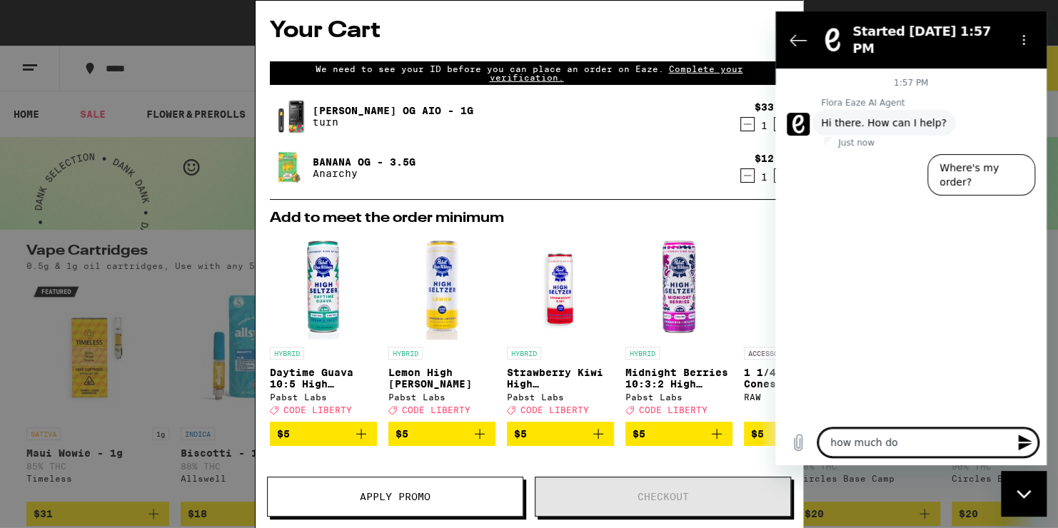
type textarea "how much do"
type textarea "x"
type textarea "how much do i"
type textarea "x"
type textarea "how much do i"
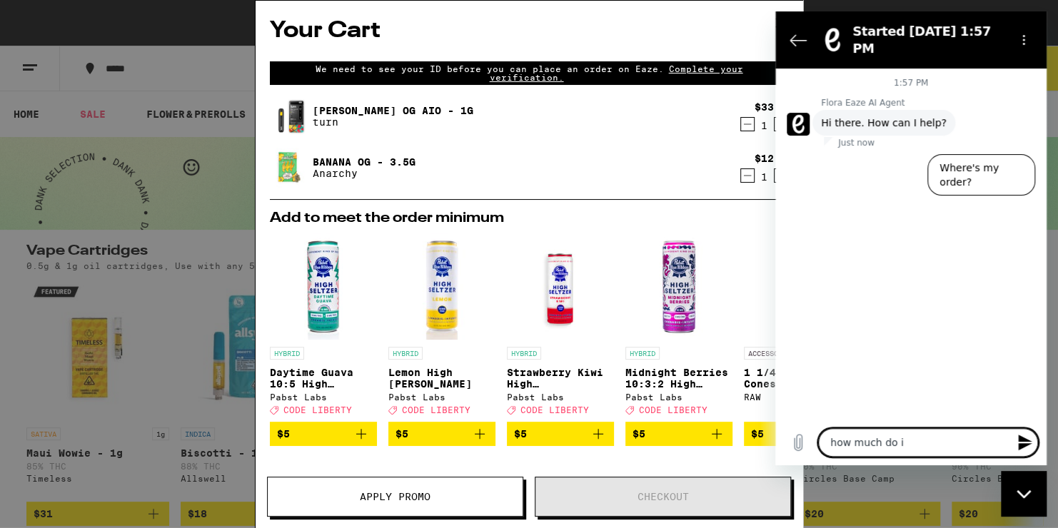
type textarea "x"
type textarea "how much do i h"
type textarea "x"
type textarea "how much do i ha"
type textarea "x"
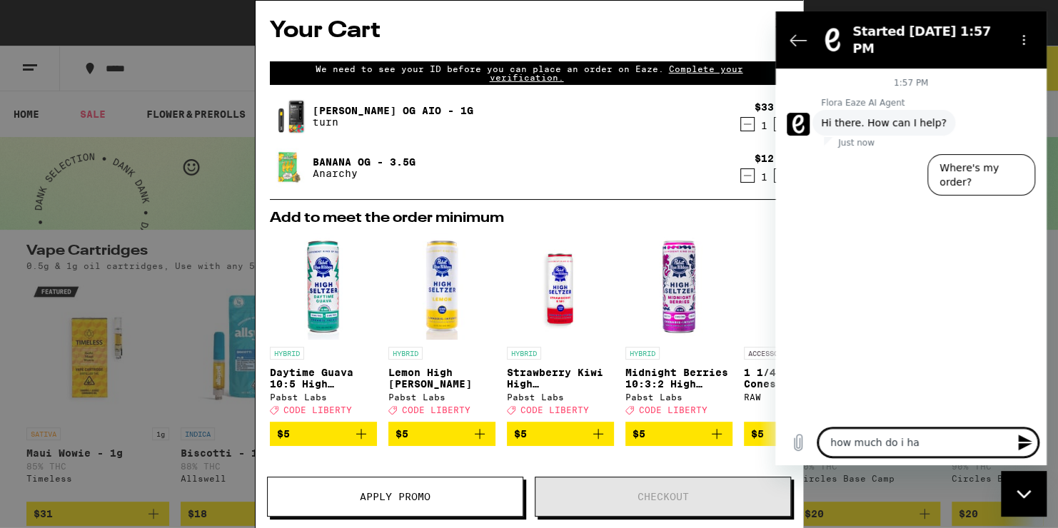
type textarea "how much do i hav"
type textarea "x"
type textarea "how much do i have"
type textarea "x"
type textarea "how much do i have"
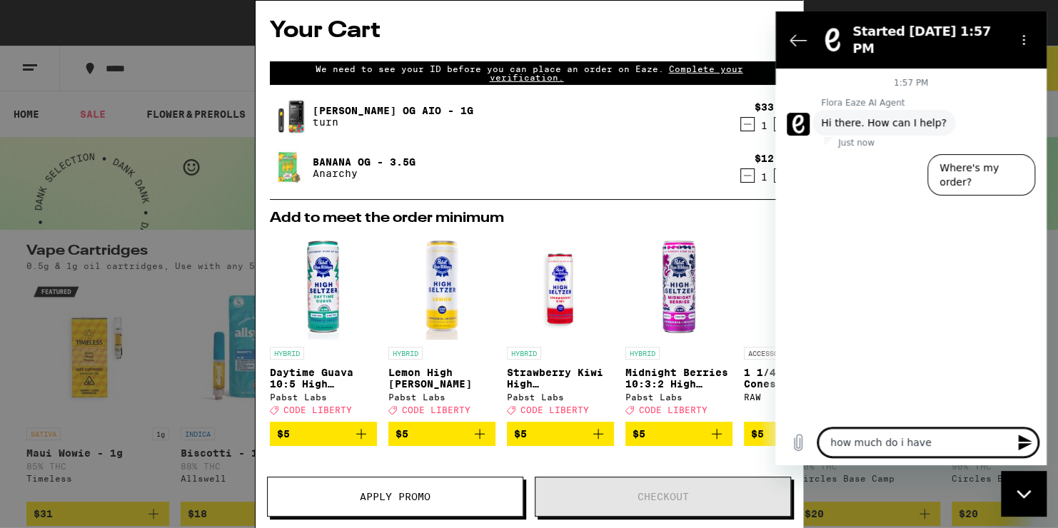
type textarea "x"
type textarea "how much do i have t"
type textarea "x"
type textarea "how much do i have to"
type textarea "x"
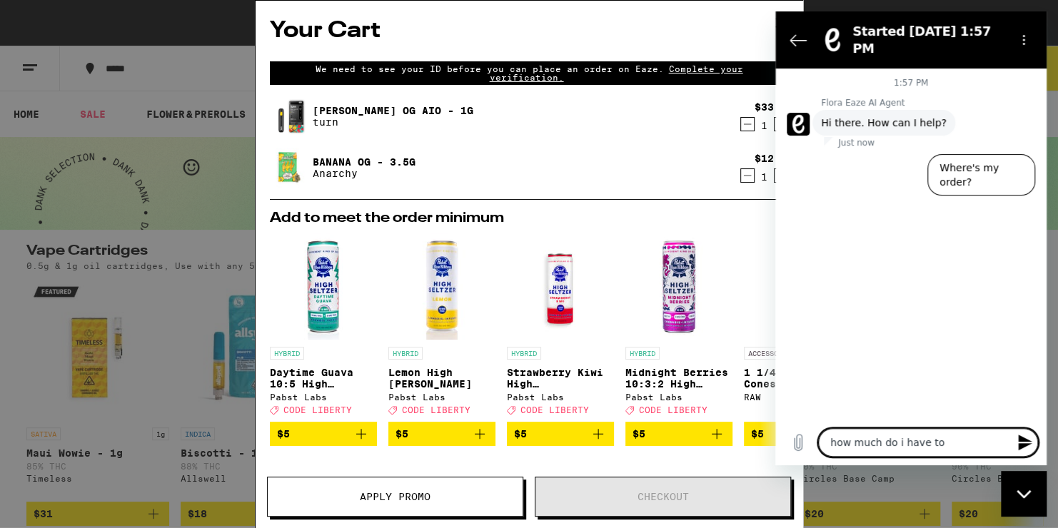
type textarea "how much do i have to"
type textarea "x"
type textarea "how much do i have to b"
type textarea "x"
type textarea "how much do i have to bu"
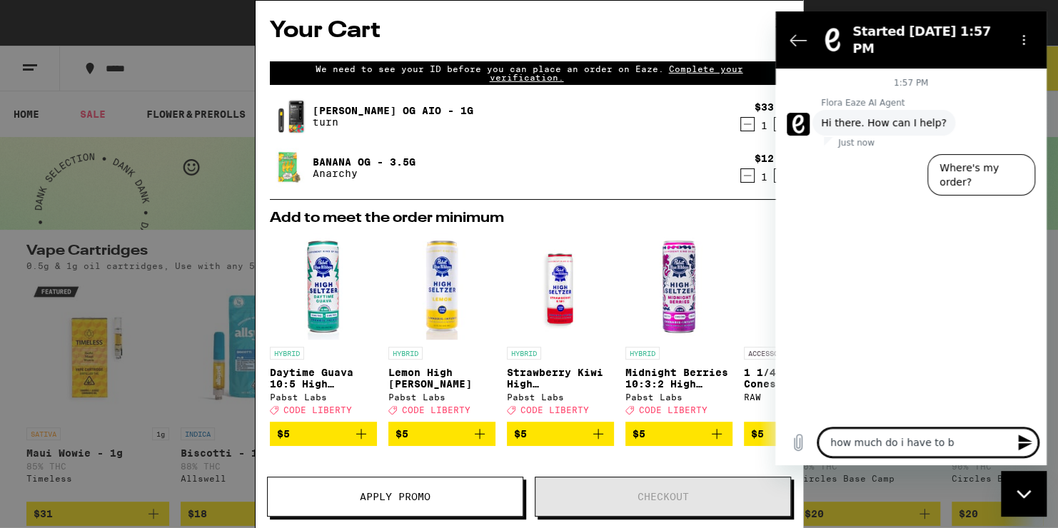
type textarea "x"
type textarea "how much do i have to buy"
type textarea "x"
type textarea "how much do i have to buy"
type textarea "x"
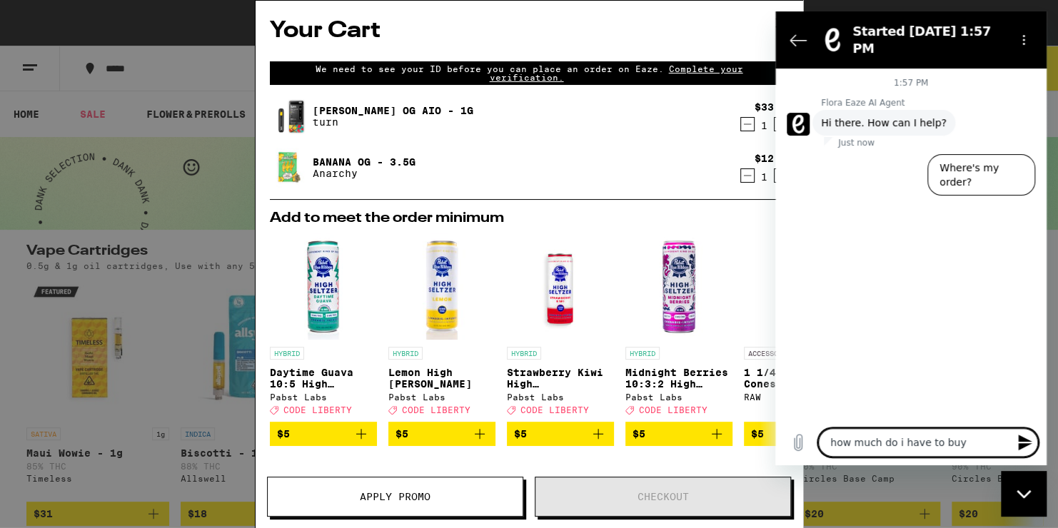
type textarea "how much do i have to buy f"
type textarea "x"
type textarea "how much do i have to buy fo"
type textarea "x"
type textarea "how much do i have to buy for"
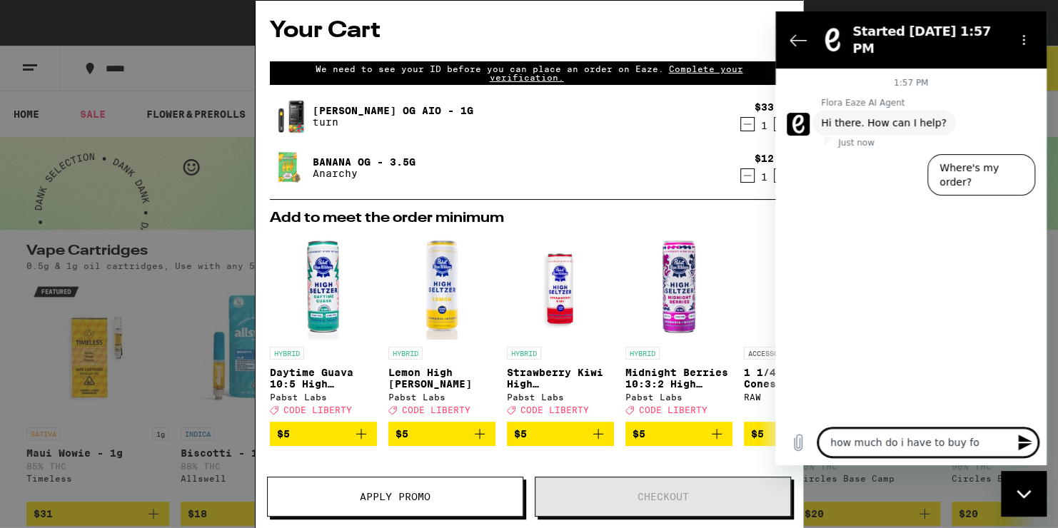
type textarea "x"
type textarea "how much do i have to buy for"
type textarea "x"
type textarea "how much do i have to buy for v"
type textarea "x"
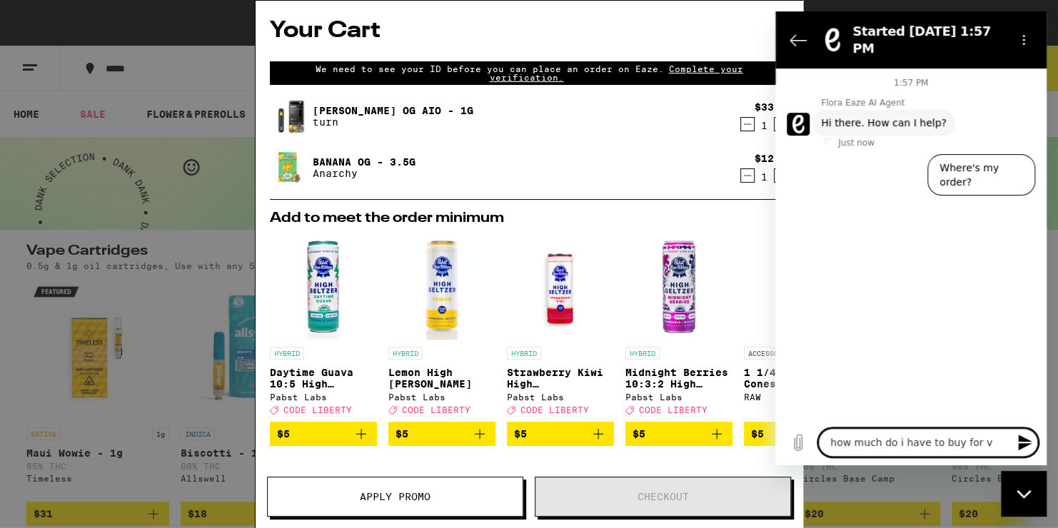
type textarea "how much do i have to buy for vd"
type textarea "x"
type textarea "how much do i have to buy for vdi"
type textarea "x"
type textarea "how much do i have to buy for vdil"
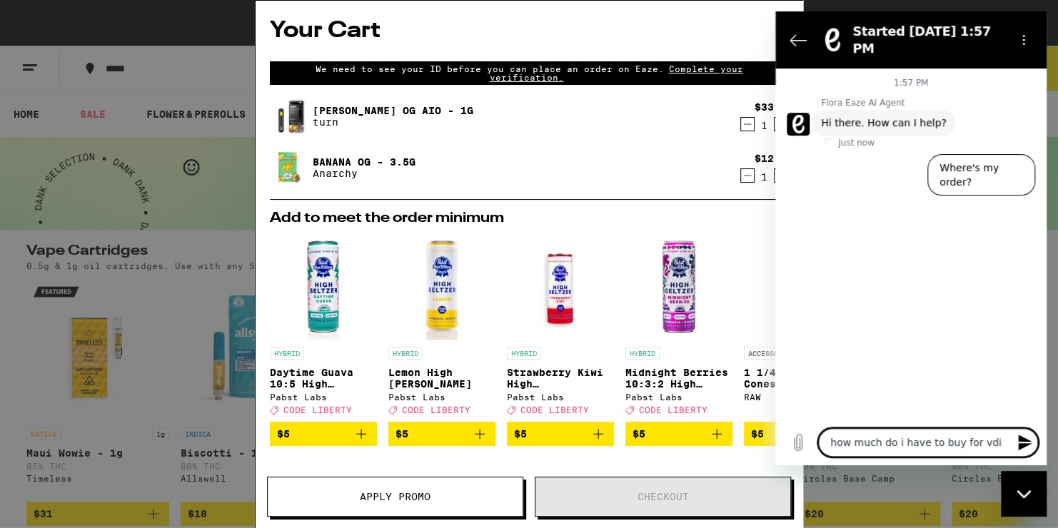
type textarea "x"
type textarea "how much do i have to buy for vdilv"
type textarea "x"
type textarea "how much do i have to buy for vdilve"
type textarea "x"
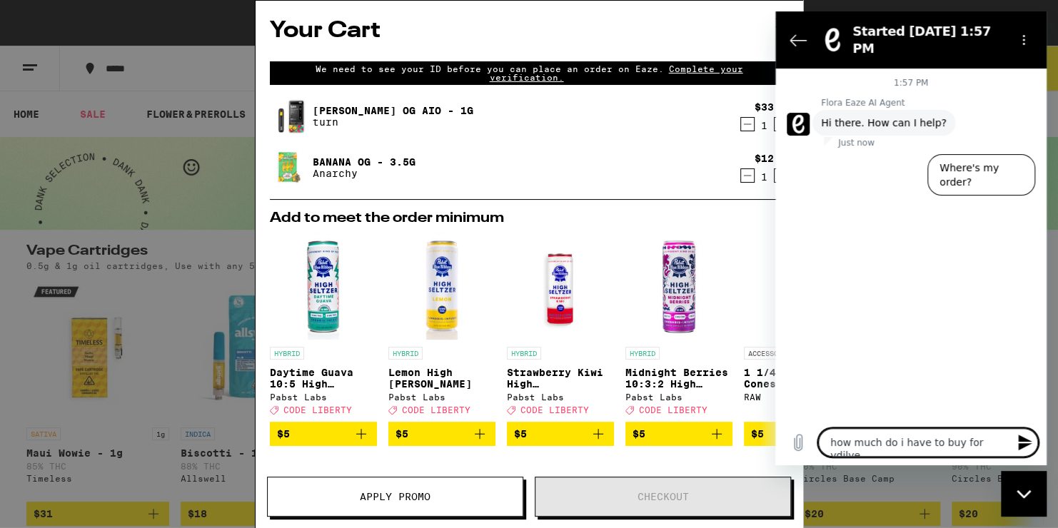
type textarea "how much do i have to buy for vdilver"
type textarea "x"
type textarea "how much do i have to buy for vdilvery"
type textarea "x"
type textarea "how much do i have to buy for delivery"
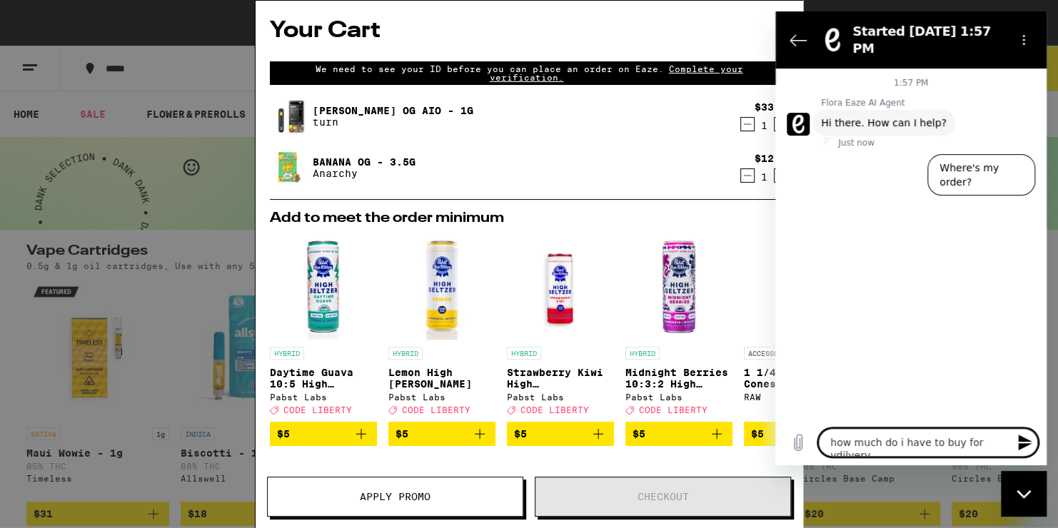
type textarea "x"
type textarea "how much do i have to buy for delivery"
click at [1029, 448] on icon "Send message" at bounding box center [1025, 442] width 17 height 17
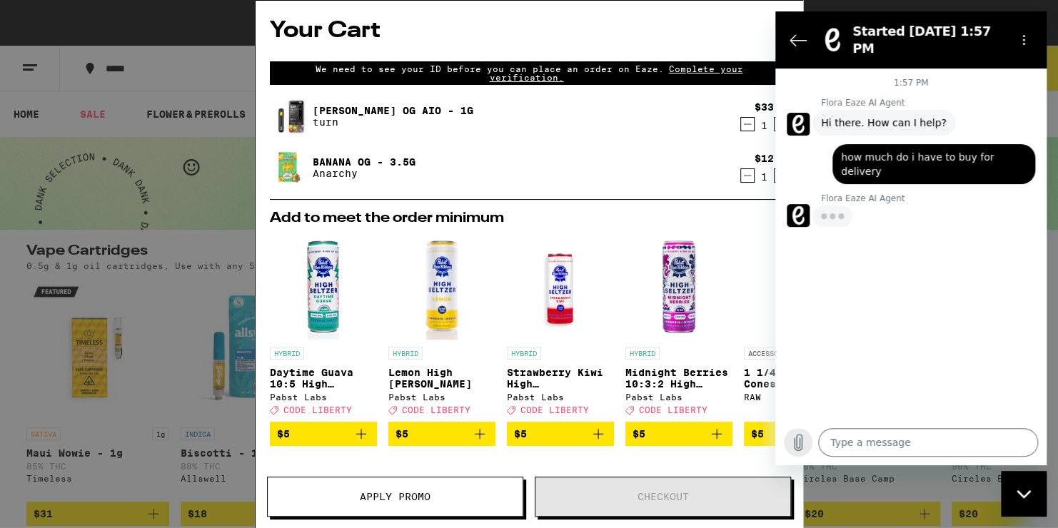
type textarea "x"
drag, startPoint x: 848, startPoint y: 417, endPoint x: 797, endPoint y: 446, distance: 58.2
click at [797, 446] on div "1:57 PM Flora Eaze AI Agent Flora Eaze AI Agent says: Hi there. How can I help?…" at bounding box center [910, 267] width 271 height 397
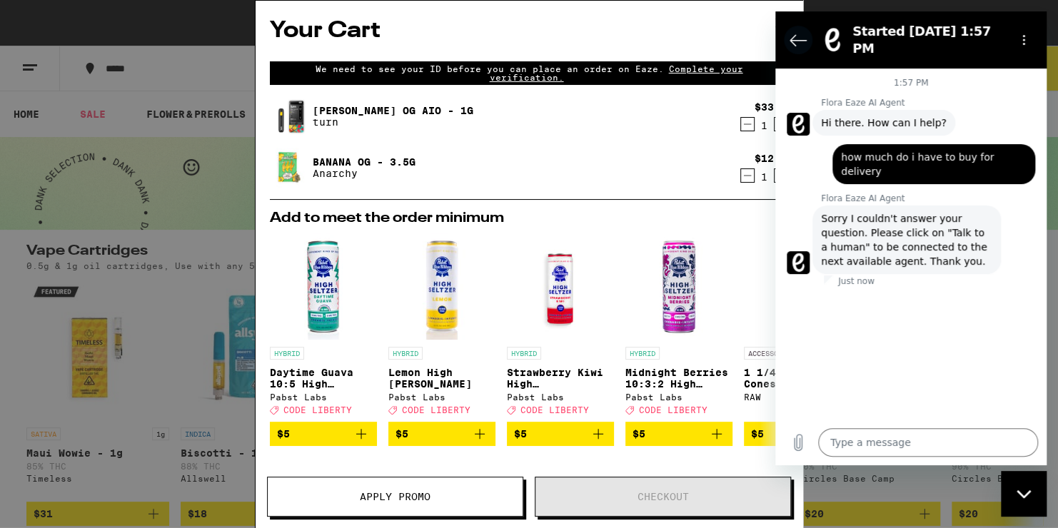
click at [805, 31] on icon "Back to the conversation list" at bounding box center [798, 39] width 17 height 17
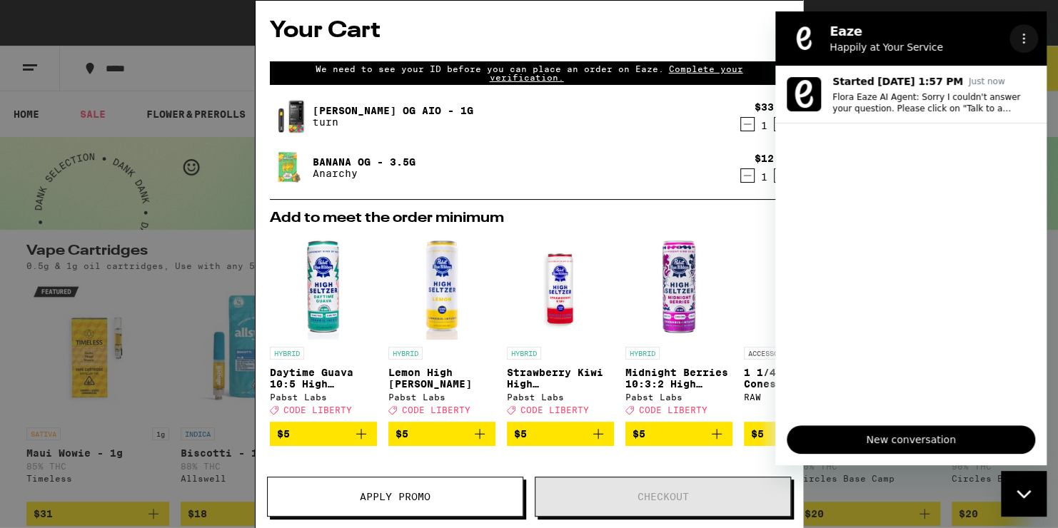
click at [1025, 31] on button "Options menu" at bounding box center [1024, 38] width 29 height 29
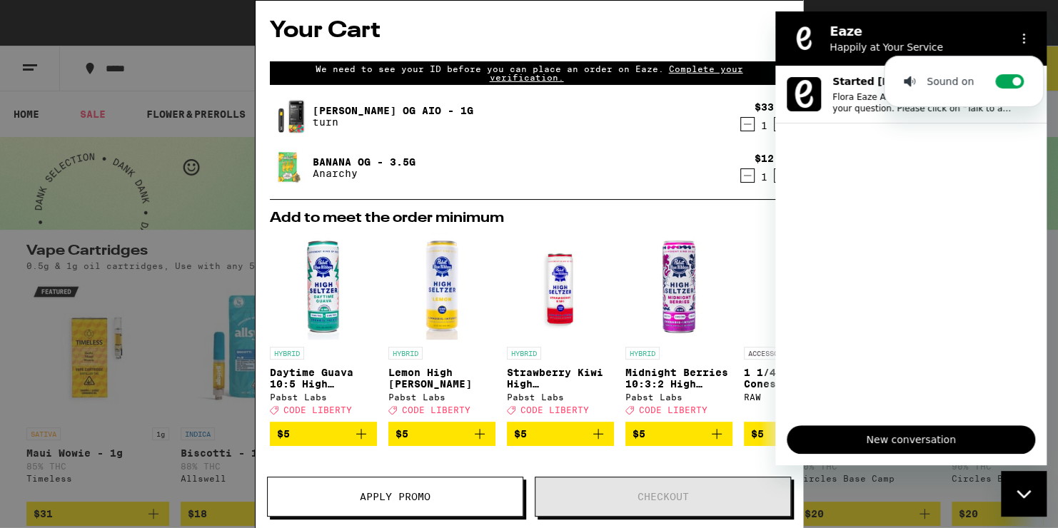
click at [823, 34] on div "Eaze Happily at Your Service" at bounding box center [911, 38] width 186 height 31
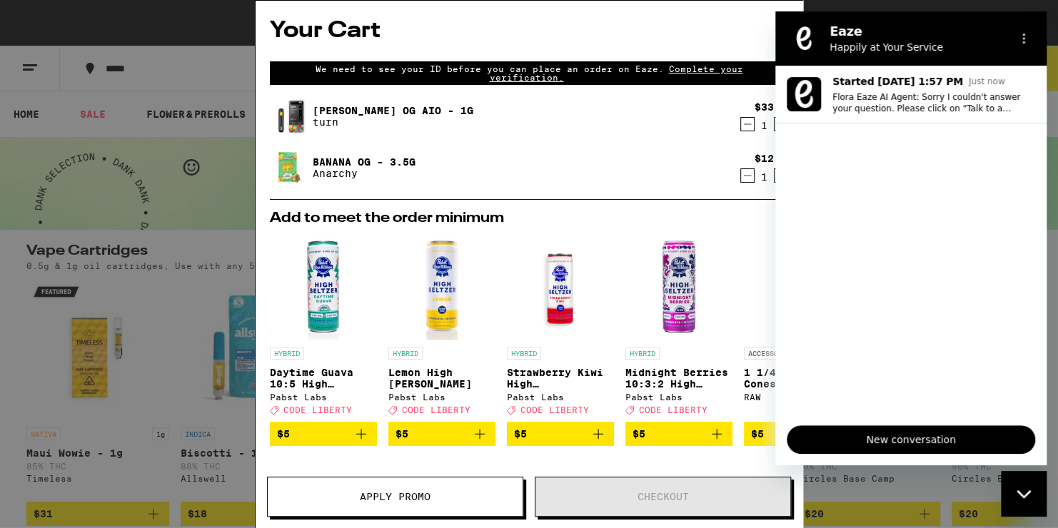
click at [1005, 506] on div "Close messaging window" at bounding box center [1024, 494] width 43 height 43
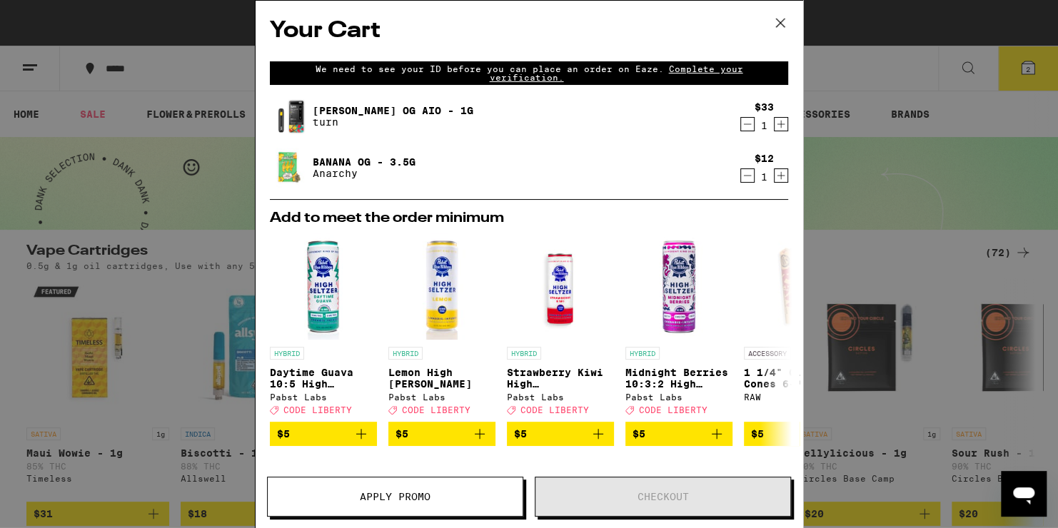
click at [772, 226] on div "Add to meet the order minimum HYBRID Daytime Guava 10:5 High [PERSON_NAME] [PER…" at bounding box center [528, 328] width 541 height 235
click at [446, 489] on button "Apply Promo" at bounding box center [395, 497] width 256 height 40
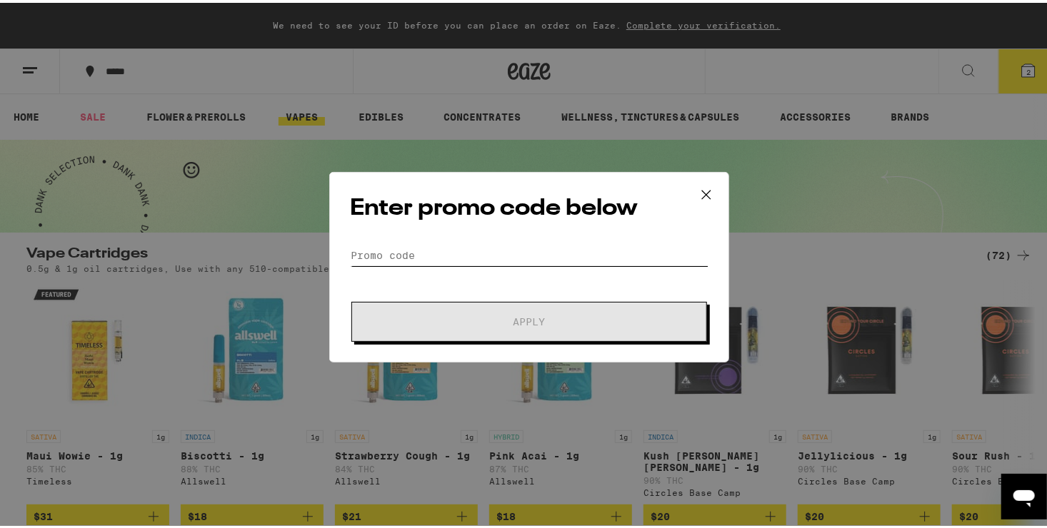
click at [493, 259] on input "Promo Code" at bounding box center [529, 252] width 358 height 21
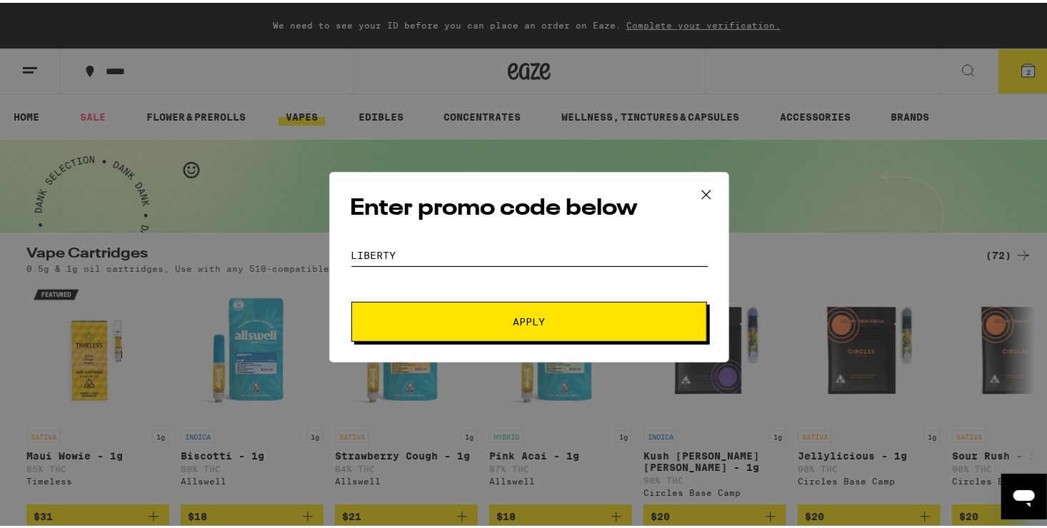
type input "liberty"
click at [461, 305] on button "Apply" at bounding box center [529, 319] width 356 height 40
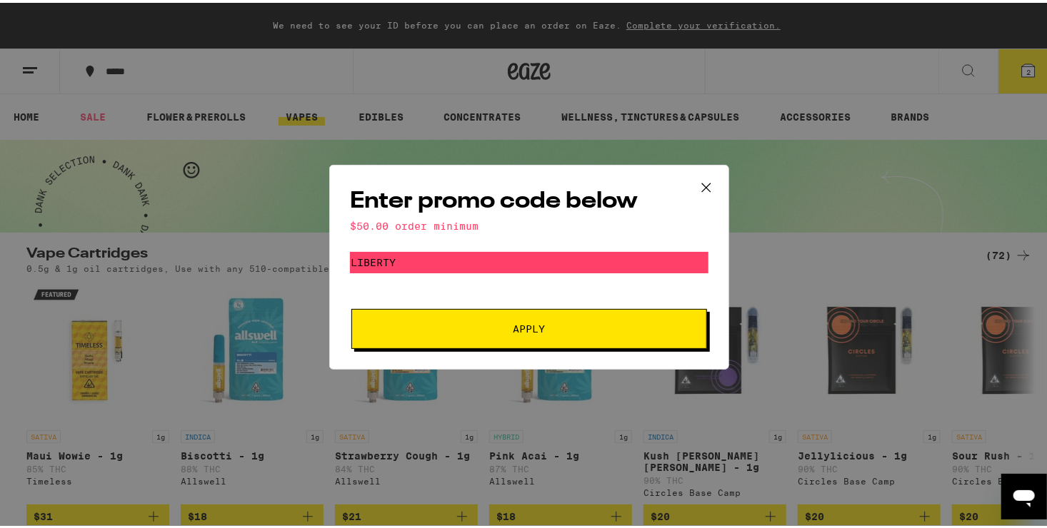
click at [702, 185] on icon at bounding box center [706, 184] width 9 height 9
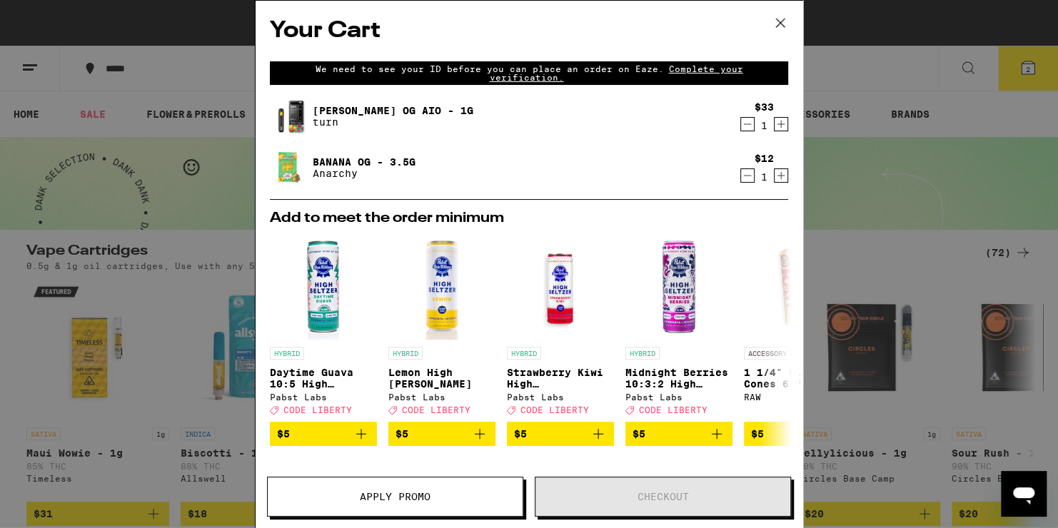
click at [780, 20] on icon at bounding box center [780, 22] width 21 height 21
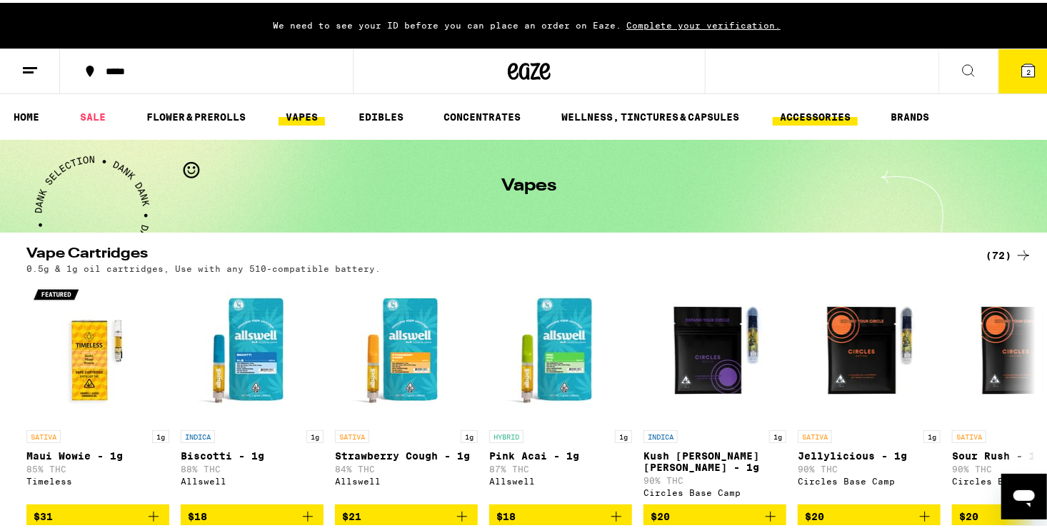
click at [813, 114] on link "ACCESSORIES" at bounding box center [815, 114] width 85 height 17
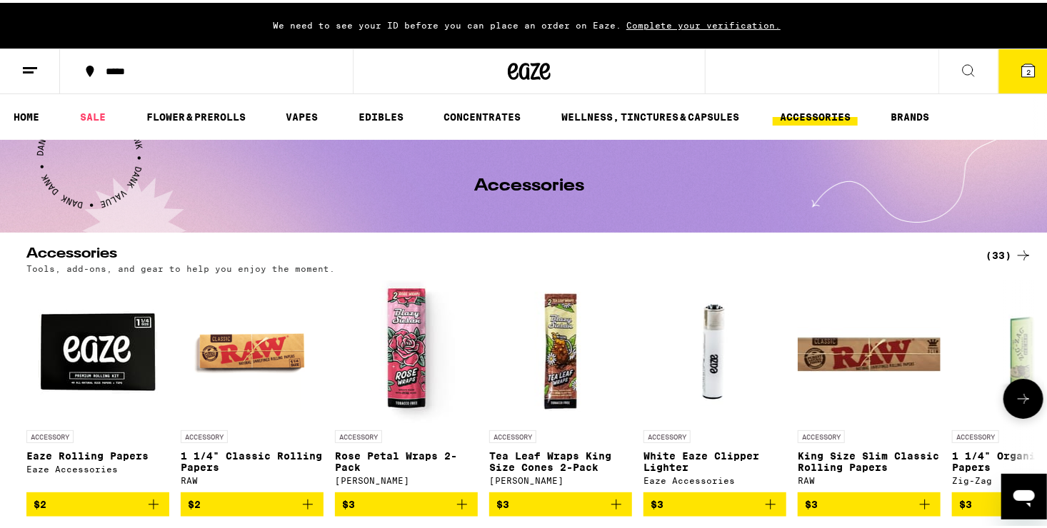
click at [616, 500] on icon "Add to bag" at bounding box center [616, 501] width 17 height 17
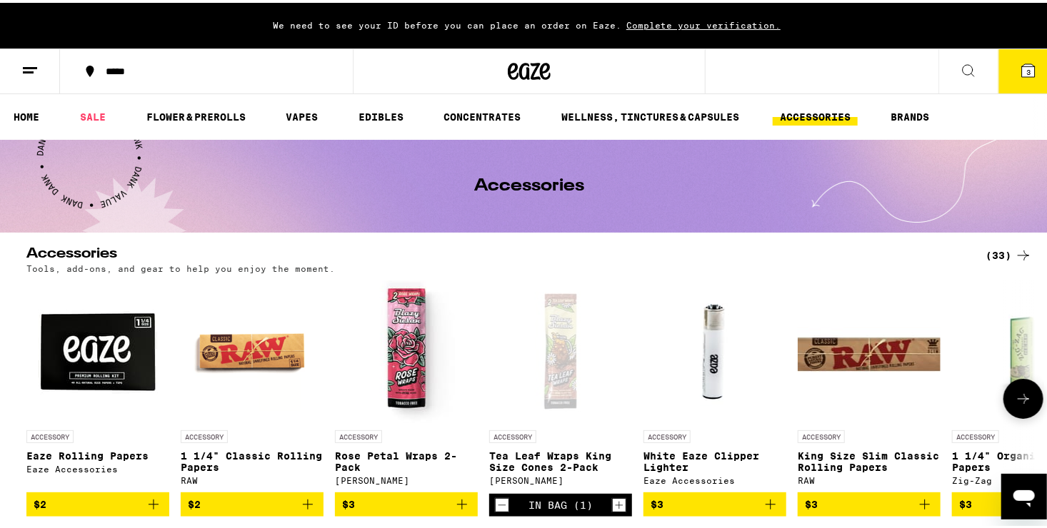
click at [770, 509] on icon "Add to bag" at bounding box center [770, 501] width 17 height 17
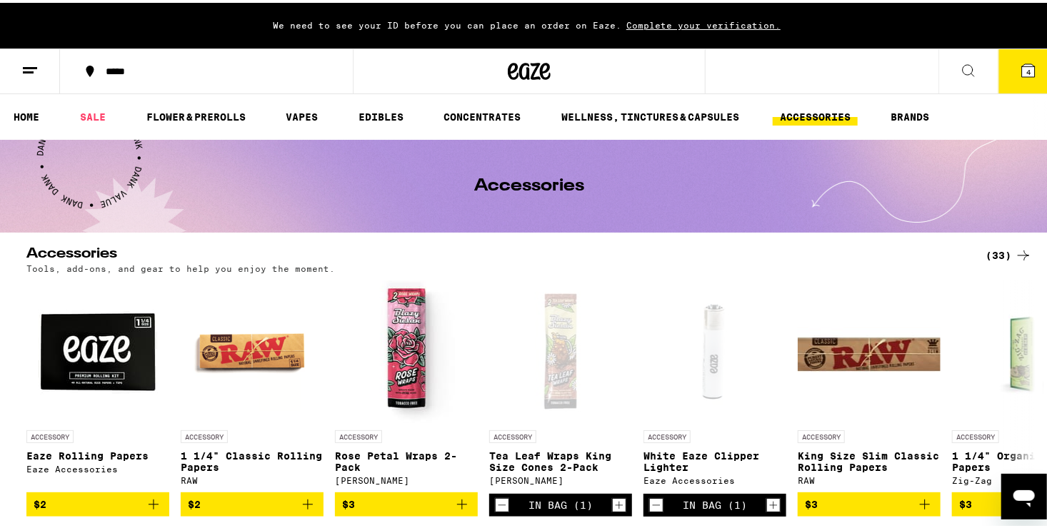
click at [1022, 63] on icon at bounding box center [1028, 67] width 13 height 13
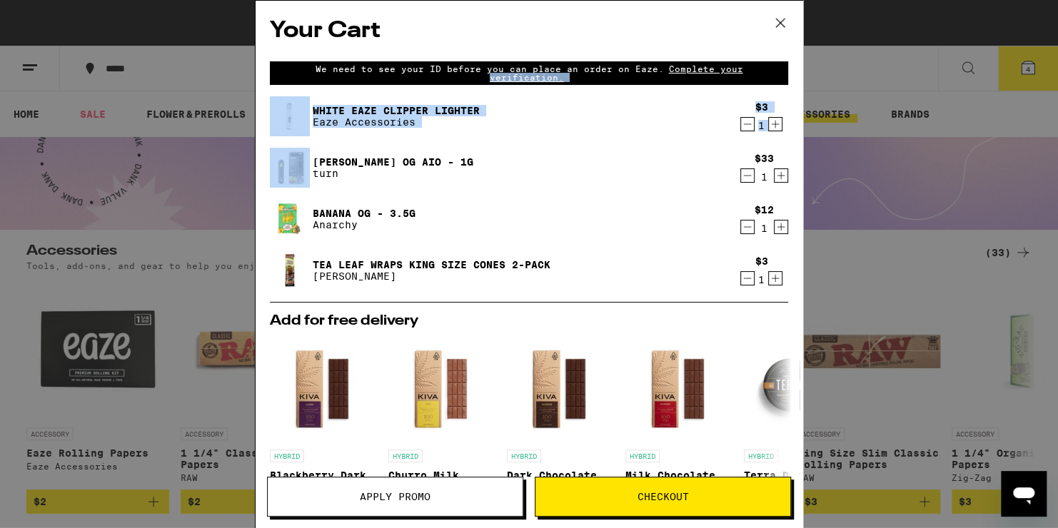
drag, startPoint x: 1014, startPoint y: 63, endPoint x: 963, endPoint y: 127, distance: 81.9
click at [963, 127] on div "Your Cart We need to see your ID before you can place an order on Eaze. Complet…" at bounding box center [529, 264] width 1058 height 528
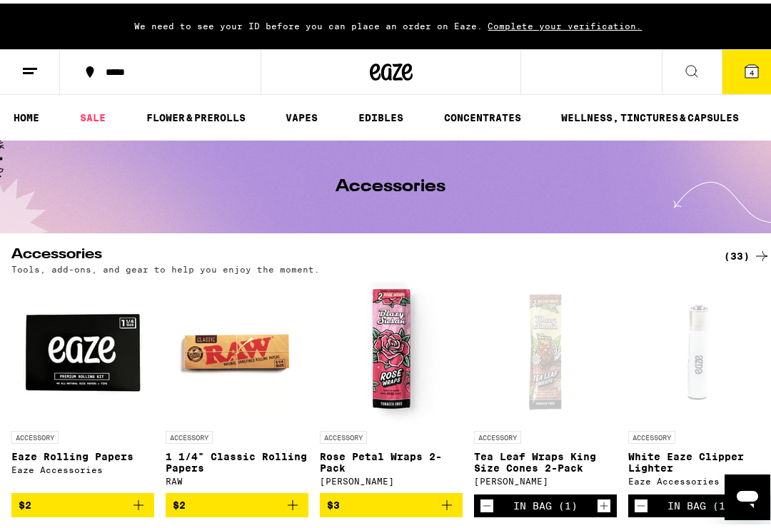
click at [782, 61] on html "We need to see your ID before you can place an order on Eaze. Complete your ver…" at bounding box center [391, 387] width 782 height 775
click at [755, 54] on button "4" at bounding box center [752, 68] width 60 height 44
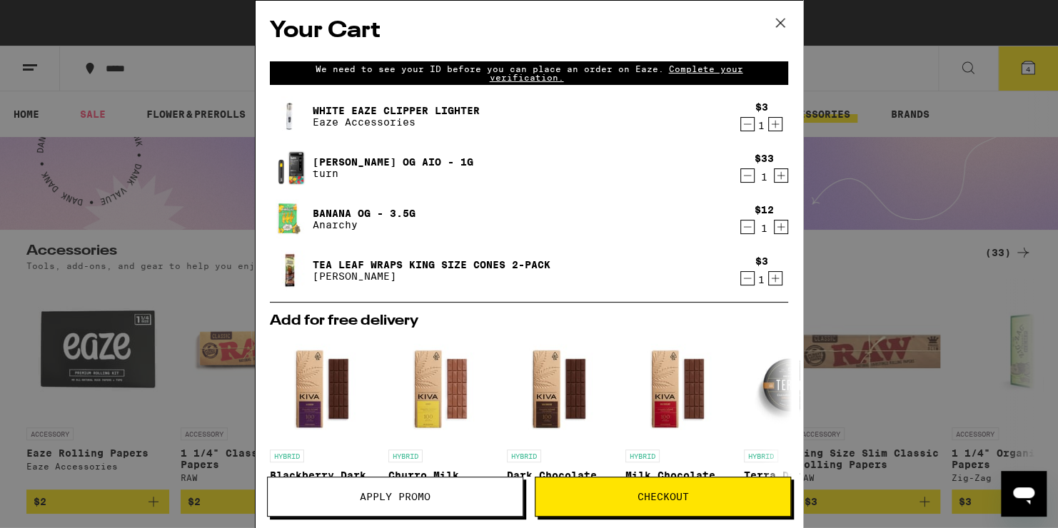
click at [821, 74] on div "Your Cart We need to see your ID before you can place an order on Eaze. Complet…" at bounding box center [529, 264] width 1058 height 528
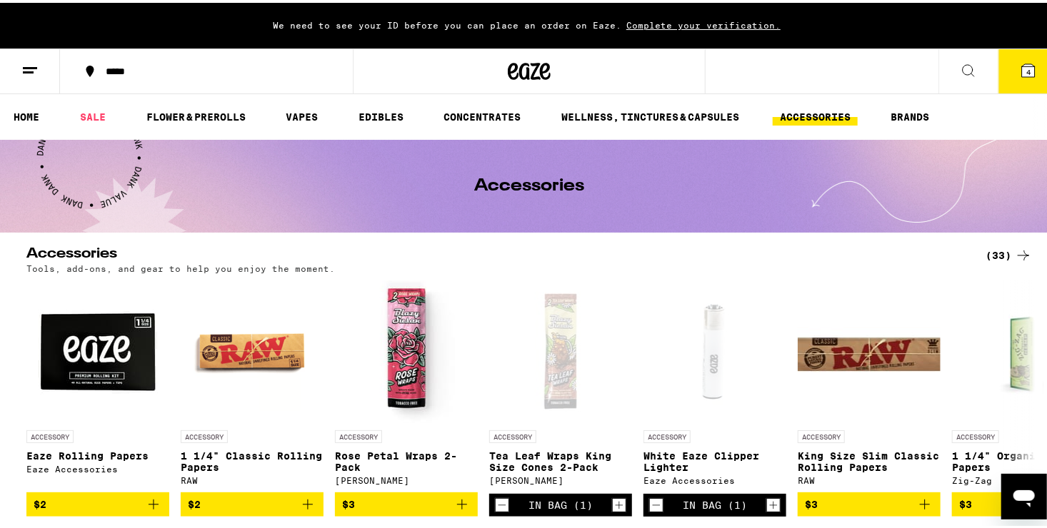
click at [848, 64] on div "***** 4" at bounding box center [529, 69] width 1058 height 46
click at [1022, 66] on icon at bounding box center [1028, 67] width 13 height 13
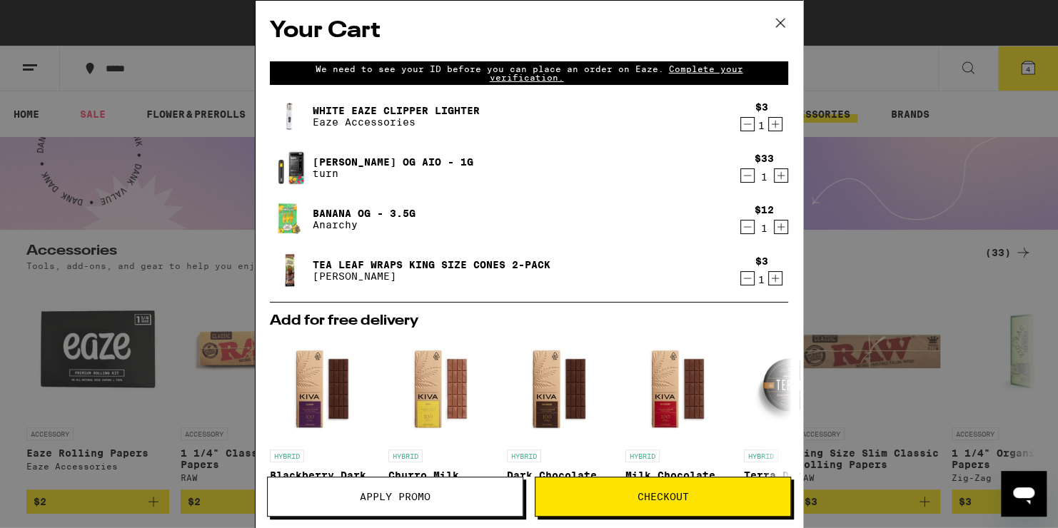
click at [741, 280] on icon "Decrement" at bounding box center [747, 278] width 13 height 17
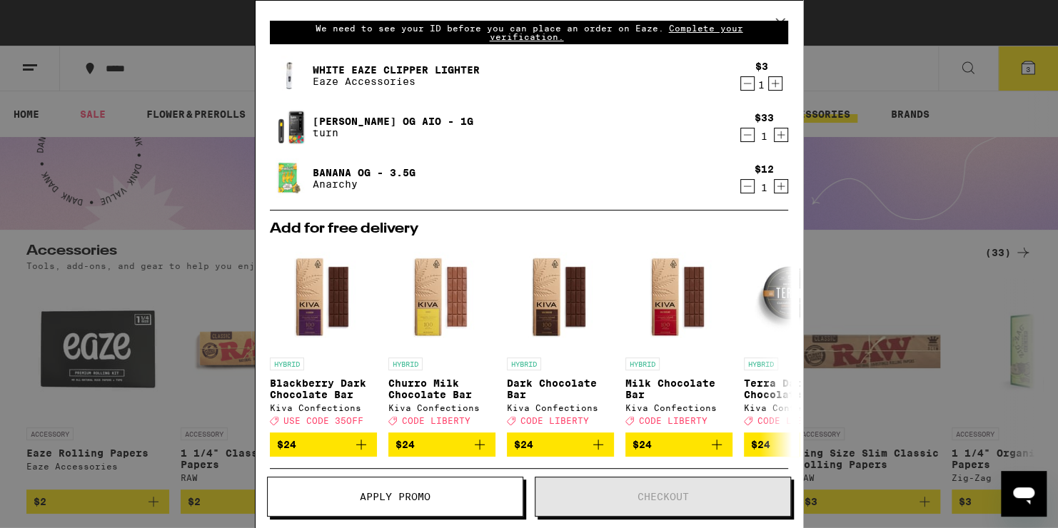
scroll to position [189, 0]
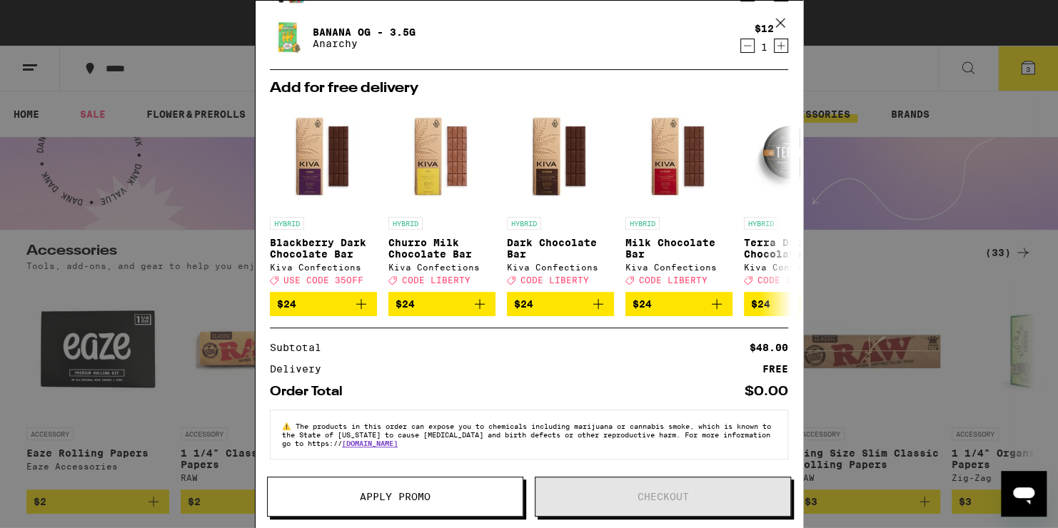
click at [860, 276] on div "Your Cart We need to see your ID before you can place an order on Eaze. Complet…" at bounding box center [529, 264] width 1058 height 528
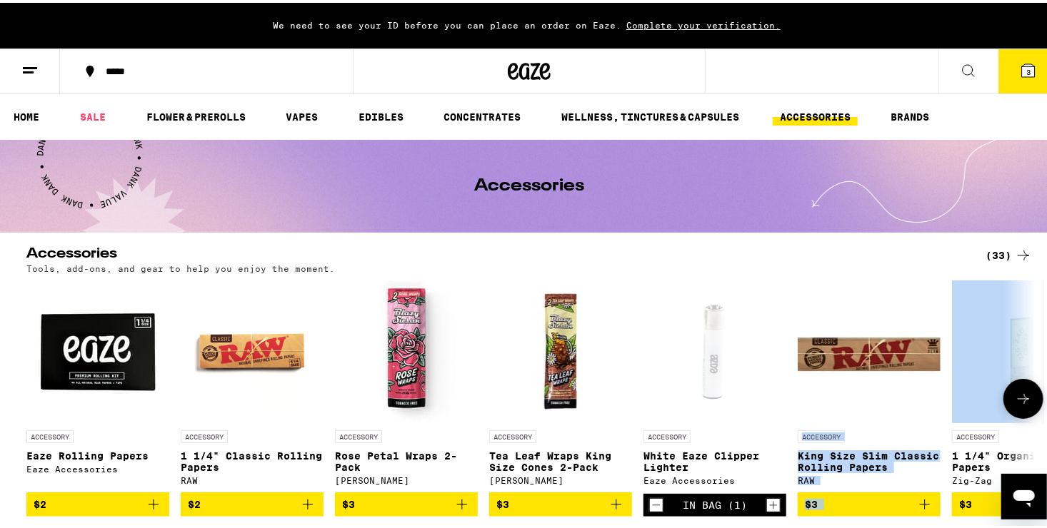
drag, startPoint x: 860, startPoint y: 276, endPoint x: 958, endPoint y: 382, distance: 144.5
click at [958, 382] on div "Accessories (33) Tools, add-ons, and gear to help you enjoy the moment. ACCESSO…" at bounding box center [529, 379] width 1028 height 270
click at [767, 504] on icon "Increment" at bounding box center [773, 502] width 13 height 17
click at [652, 503] on icon "Decrement" at bounding box center [656, 502] width 13 height 17
click at [608, 506] on icon "Add to bag" at bounding box center [616, 501] width 17 height 17
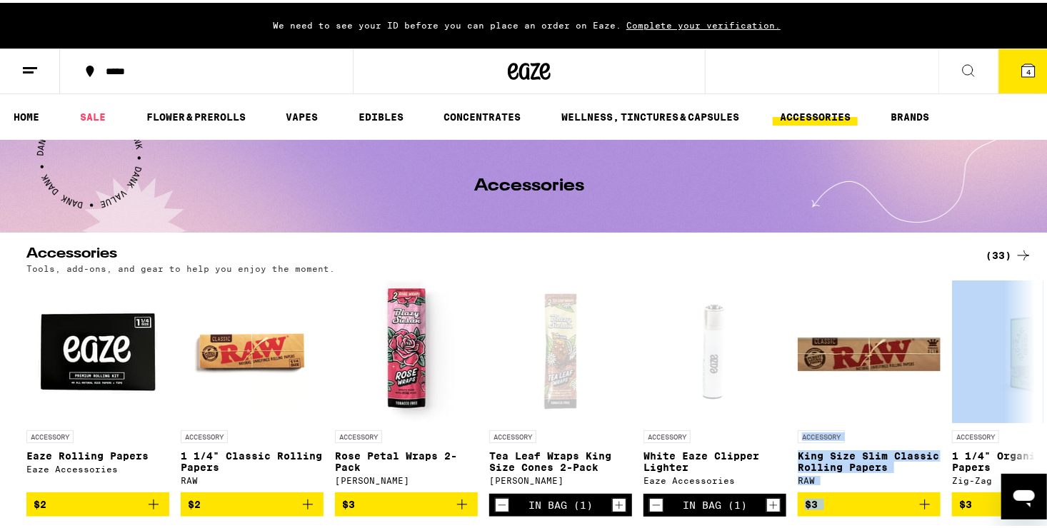
click at [1026, 51] on button "4" at bounding box center [1028, 68] width 60 height 44
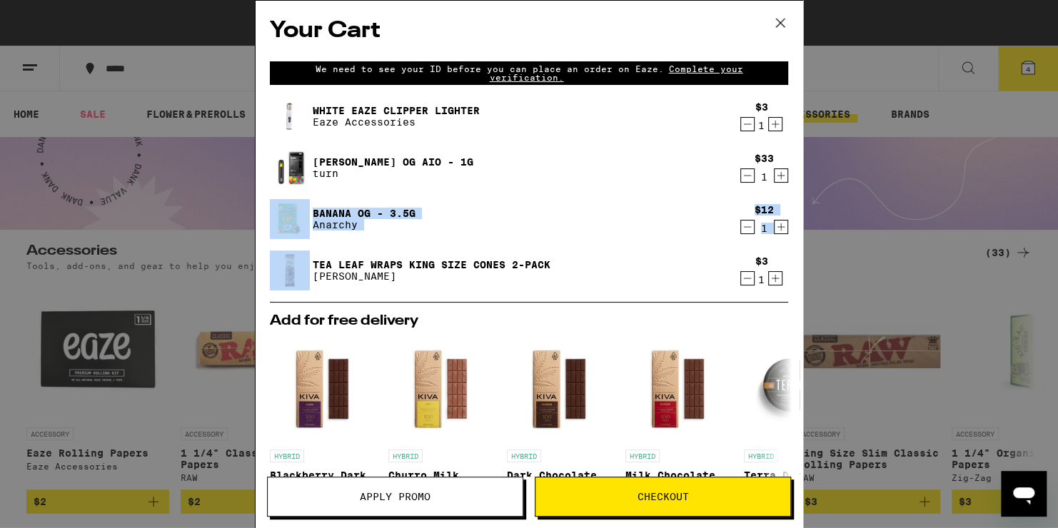
drag, startPoint x: 803, startPoint y: 158, endPoint x: 800, endPoint y: 205, distance: 47.2
click at [800, 205] on div "Your Cart We need to see your ID before you can place an order on Eaze. Complet…" at bounding box center [529, 264] width 548 height 528
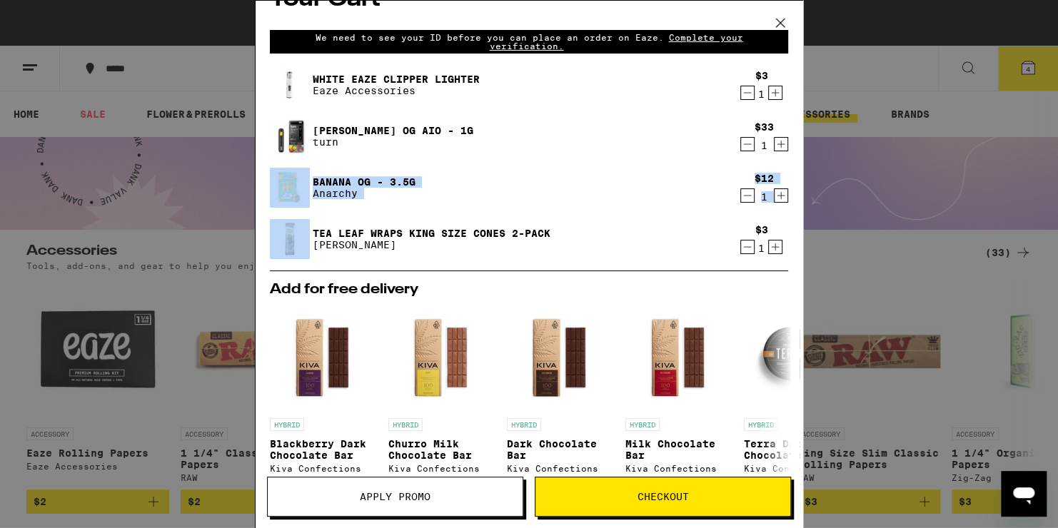
scroll to position [15, 0]
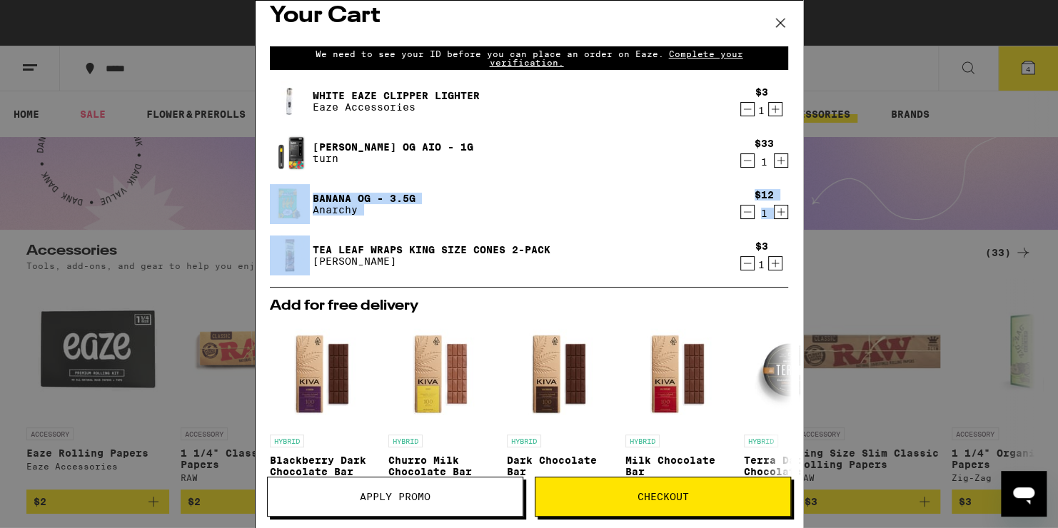
click at [741, 106] on icon "Decrement" at bounding box center [747, 109] width 13 height 17
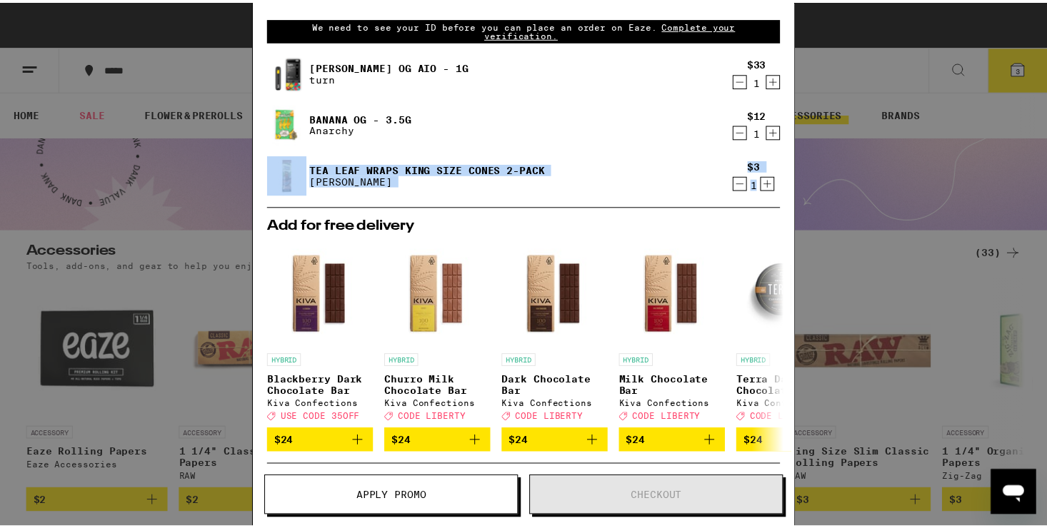
scroll to position [30, 0]
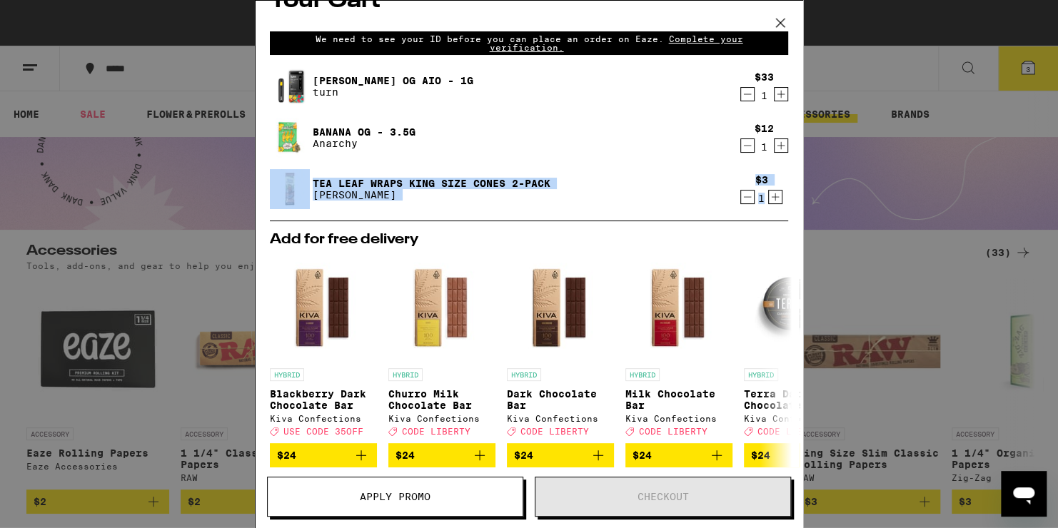
click at [784, 29] on icon at bounding box center [780, 22] width 21 height 21
